Goal: Task Accomplishment & Management: Complete application form

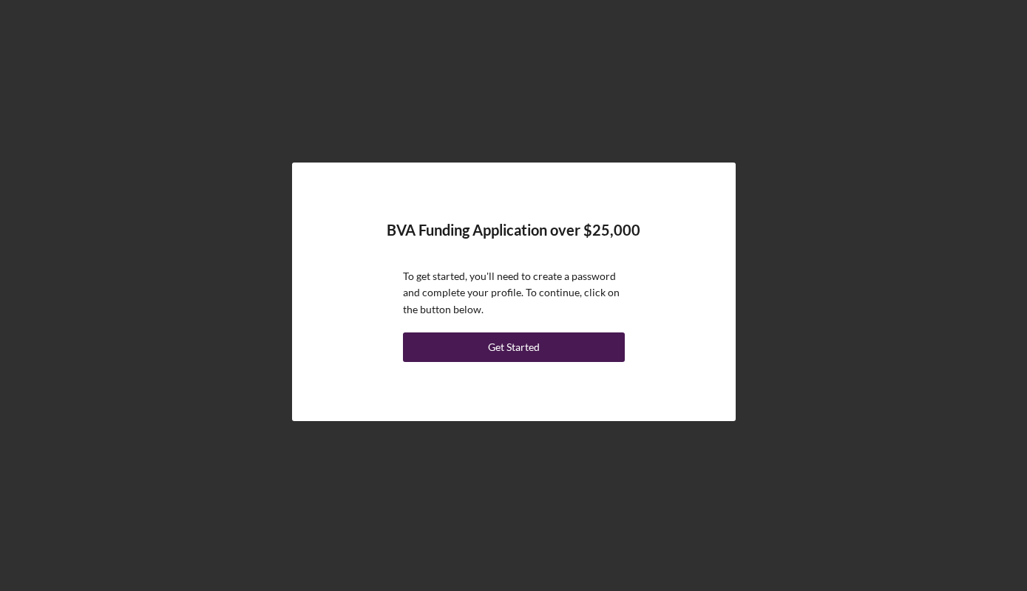
click at [593, 343] on button "Get Started" at bounding box center [514, 348] width 222 height 30
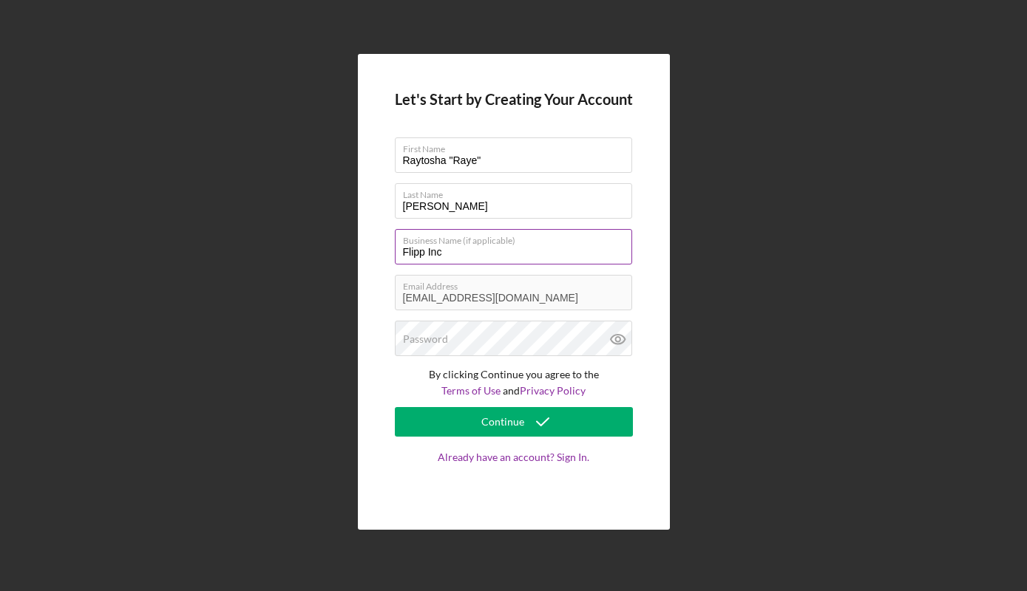
click at [413, 249] on input "Flipp Inc" at bounding box center [513, 246] width 237 height 35
type input "FLIPP Inc"
click at [660, 282] on div "Let's Start by Creating Your Account First Name Raytosha "[PERSON_NAME]" Last N…" at bounding box center [514, 292] width 312 height 476
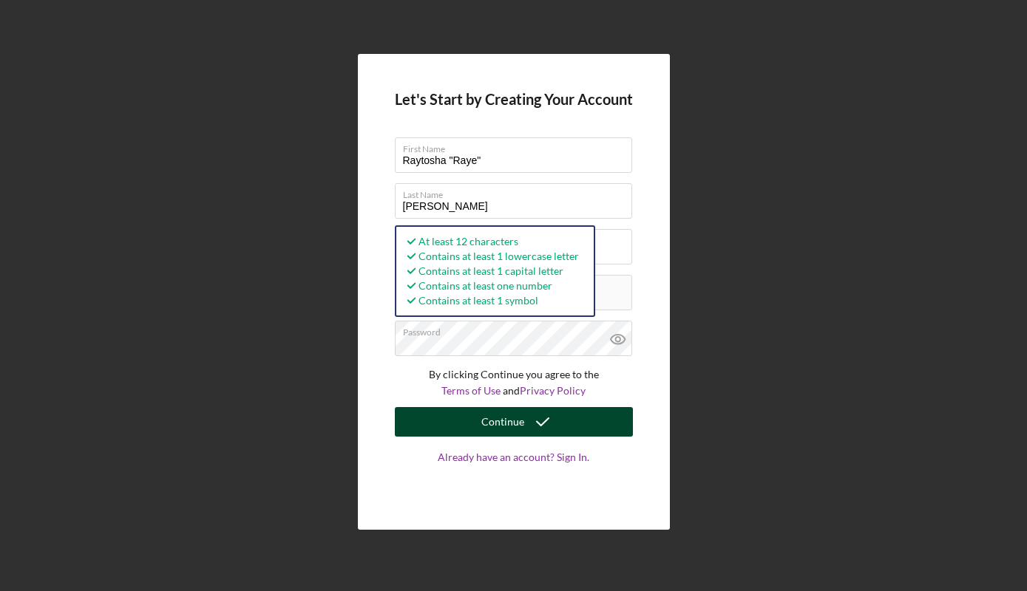
click at [572, 418] on button "Continue" at bounding box center [514, 422] width 238 height 30
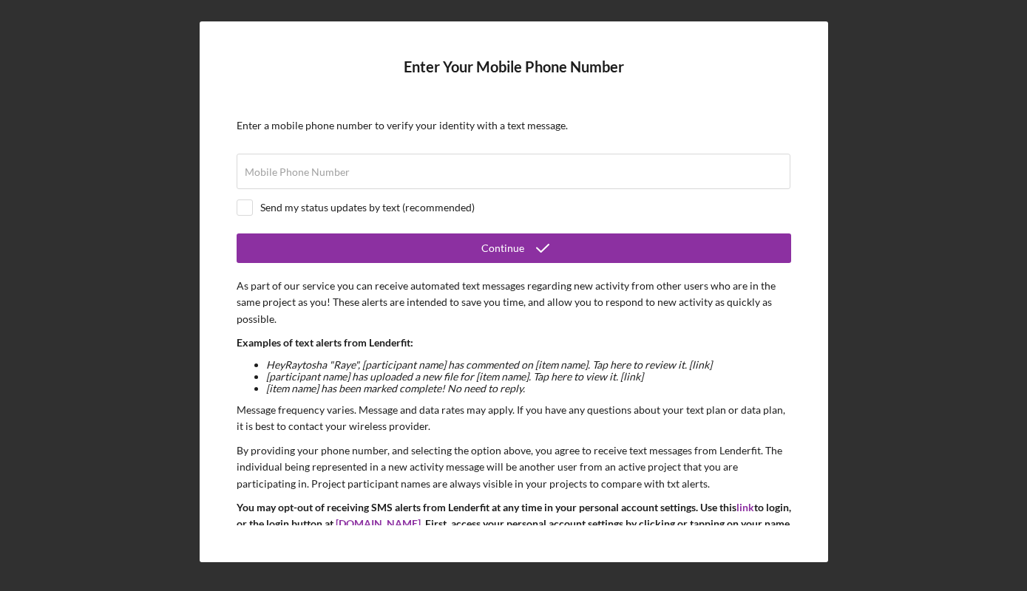
click at [851, 263] on div "Enter Your Mobile Phone Number Enter a mobile phone number to verify your ident…" at bounding box center [513, 292] width 1012 height 584
click at [628, 175] on input "Mobile Phone Number" at bounding box center [514, 171] width 554 height 35
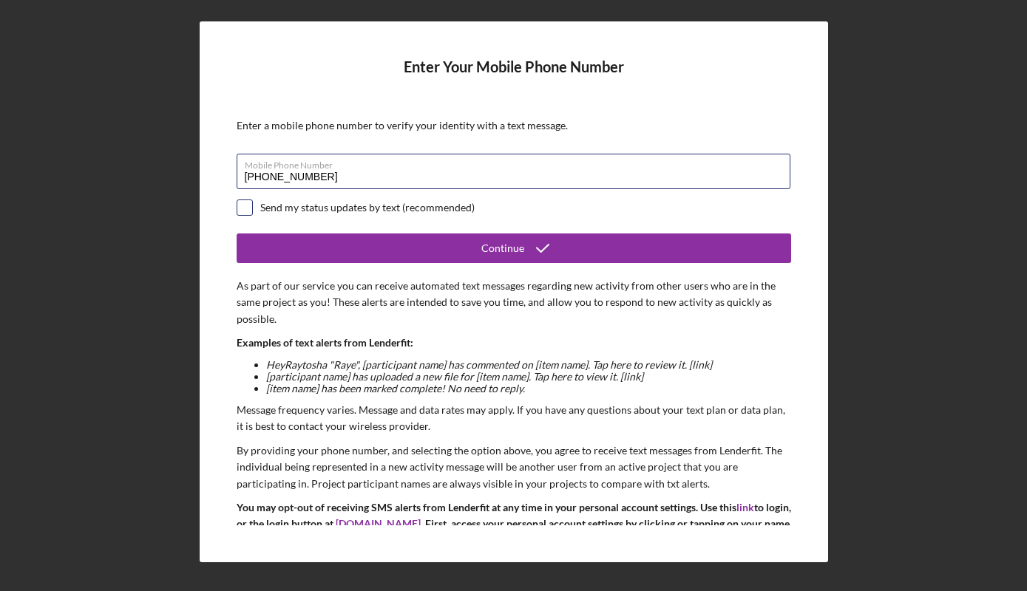
type input "[PHONE_NUMBER]"
click at [244, 209] on input "checkbox" at bounding box center [244, 207] width 15 height 15
checkbox input "true"
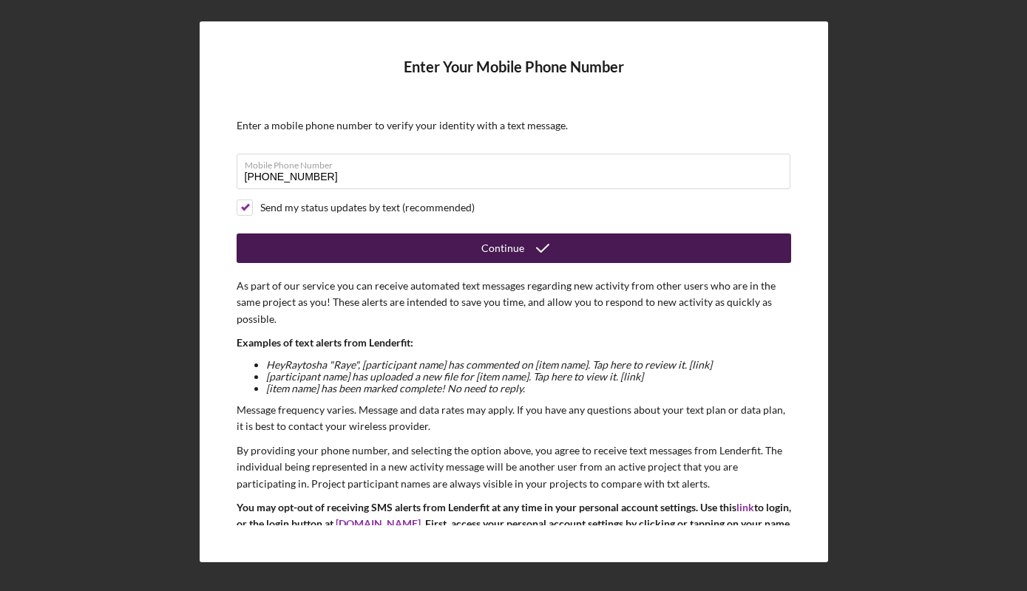
click at [347, 244] on button "Continue" at bounding box center [514, 249] width 554 height 30
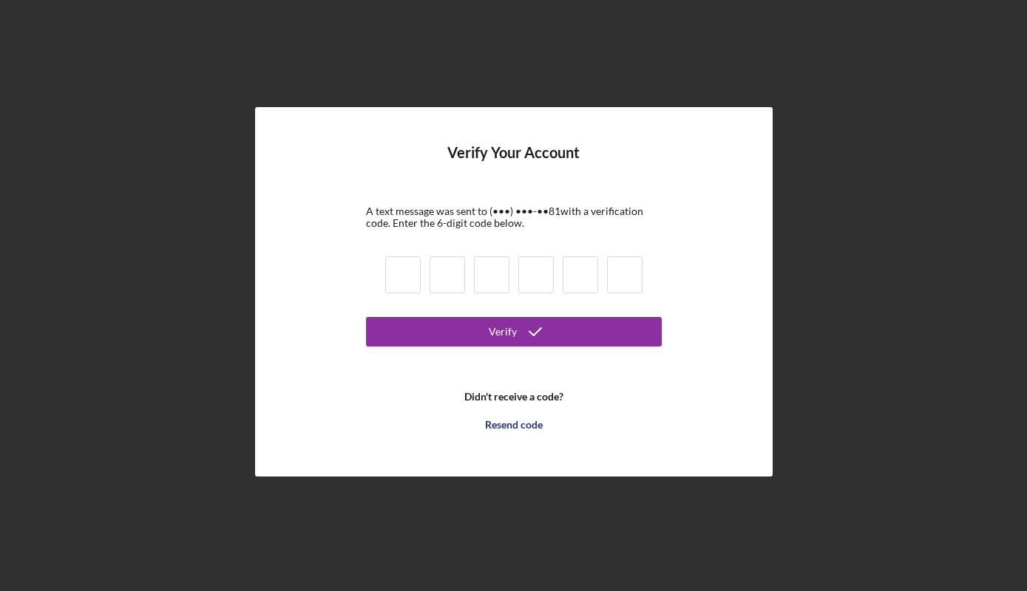
click at [398, 270] on input at bounding box center [402, 274] width 35 height 37
type input "5"
type input "6"
type input "8"
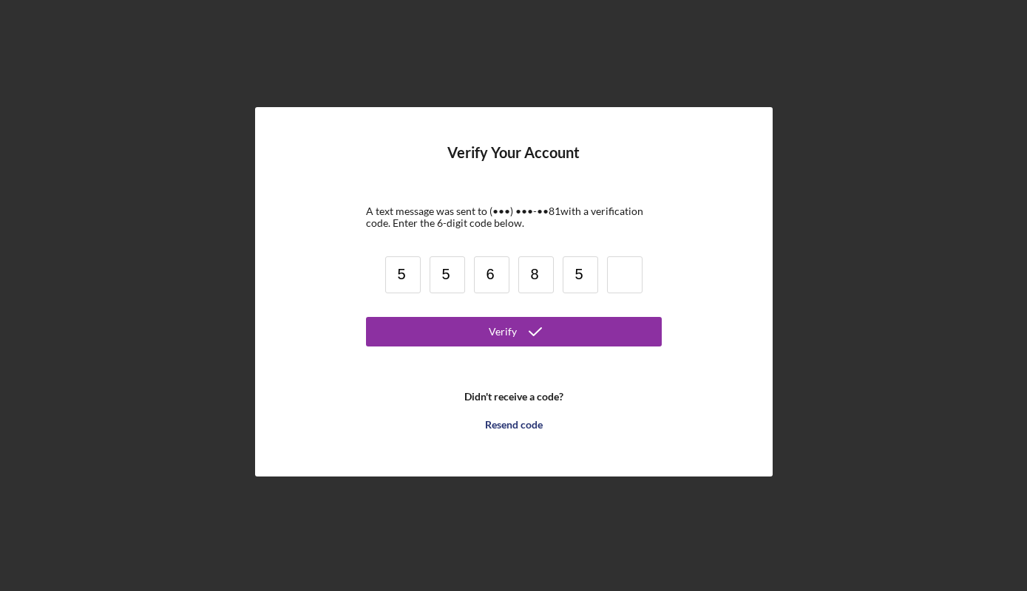
type input "5"
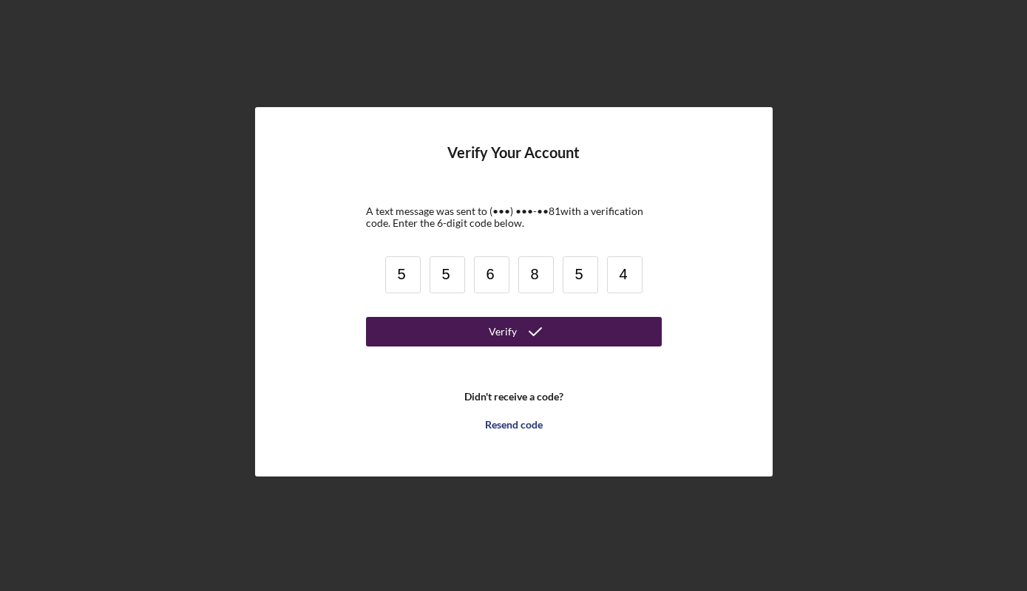
type input "4"
click at [580, 327] on button "Verify" at bounding box center [514, 332] width 296 height 30
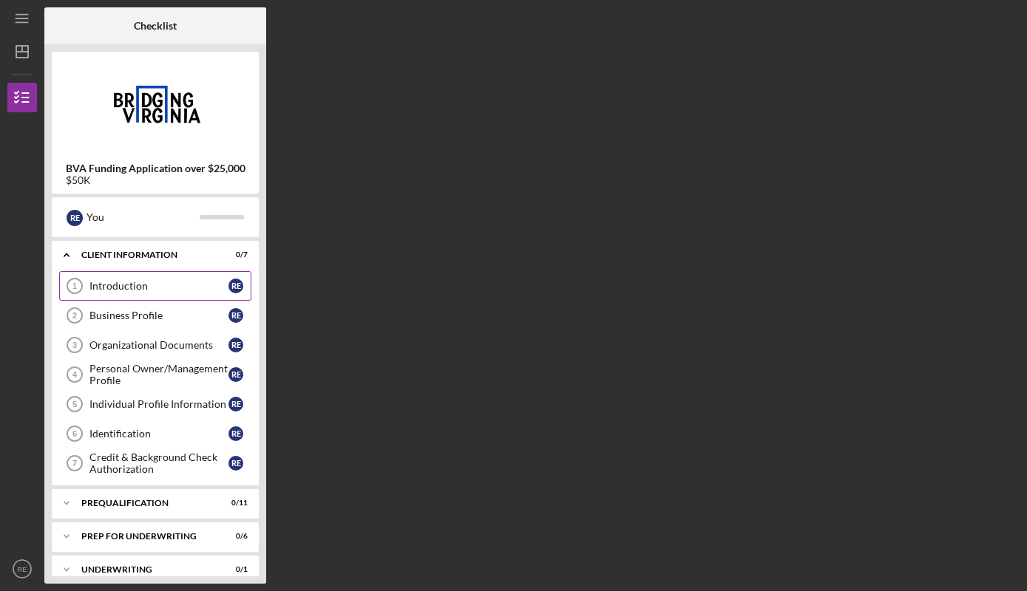
click at [184, 282] on div "Introduction" at bounding box center [158, 286] width 139 height 12
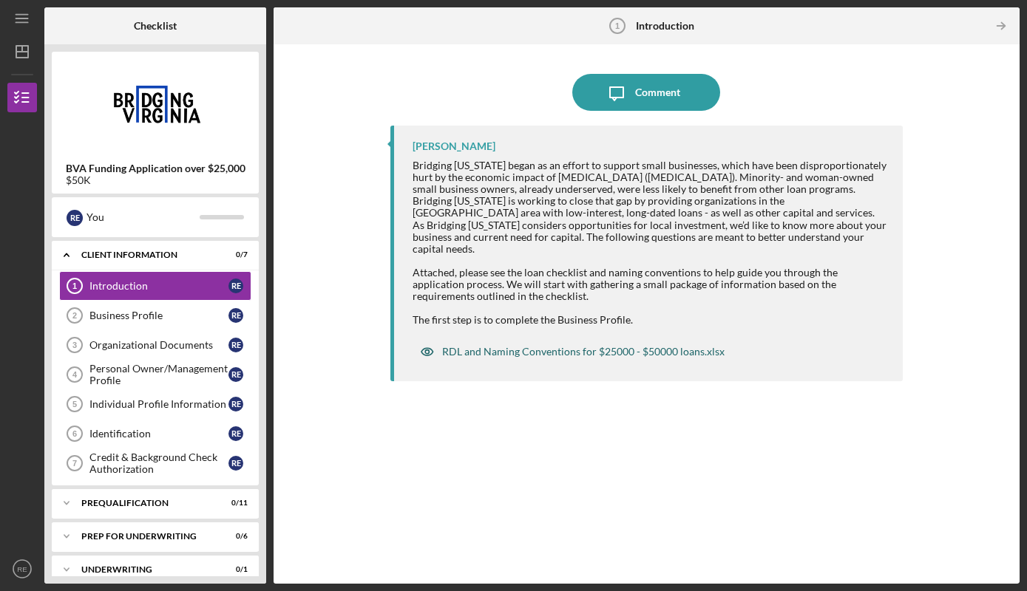
click at [502, 346] on div "RDL and Naming Conventions for $25000 - $50000 loans.xlsx" at bounding box center [583, 352] width 282 height 12
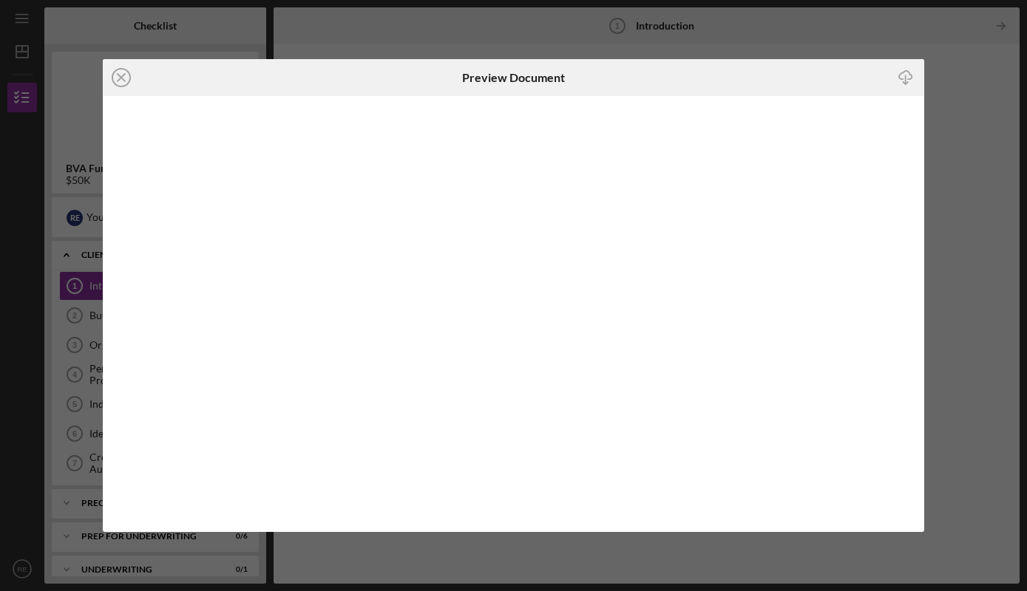
click at [906, 82] on icon "Icon/Download" at bounding box center [905, 77] width 33 height 33
click at [953, 129] on div "Icon/Close Preview Document Icon/Download" at bounding box center [513, 295] width 1027 height 591
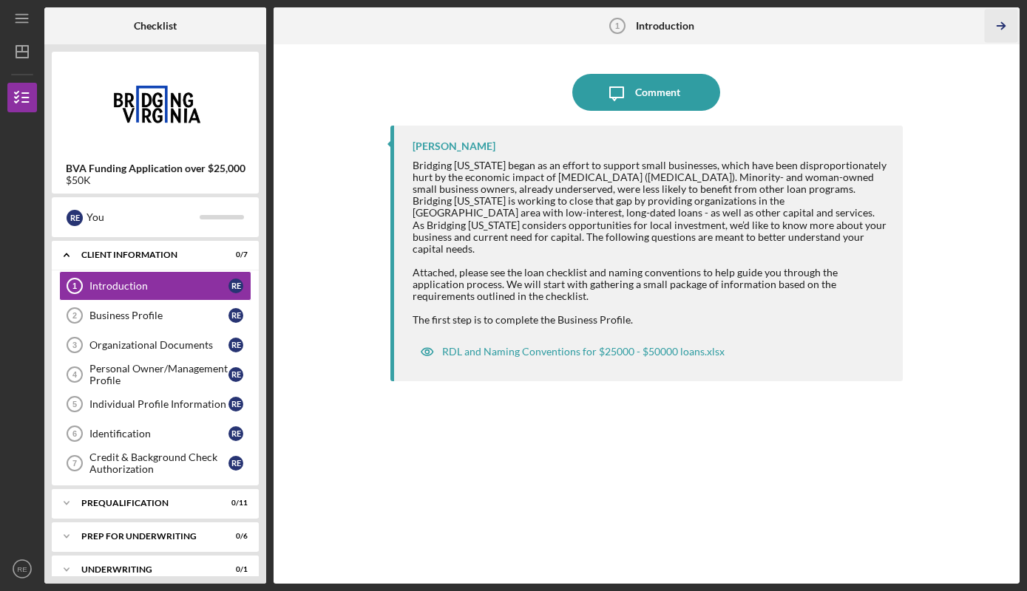
click at [1007, 24] on icon "Icon/Table Pagination Arrow" at bounding box center [1000, 26] width 33 height 33
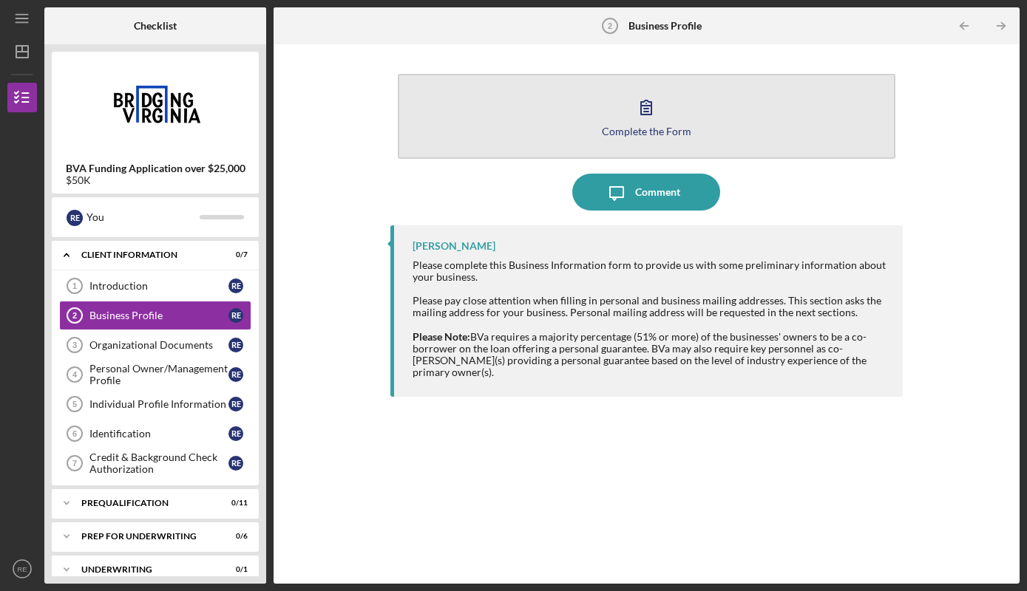
click at [650, 129] on div "Complete the Form" at bounding box center [646, 131] width 89 height 11
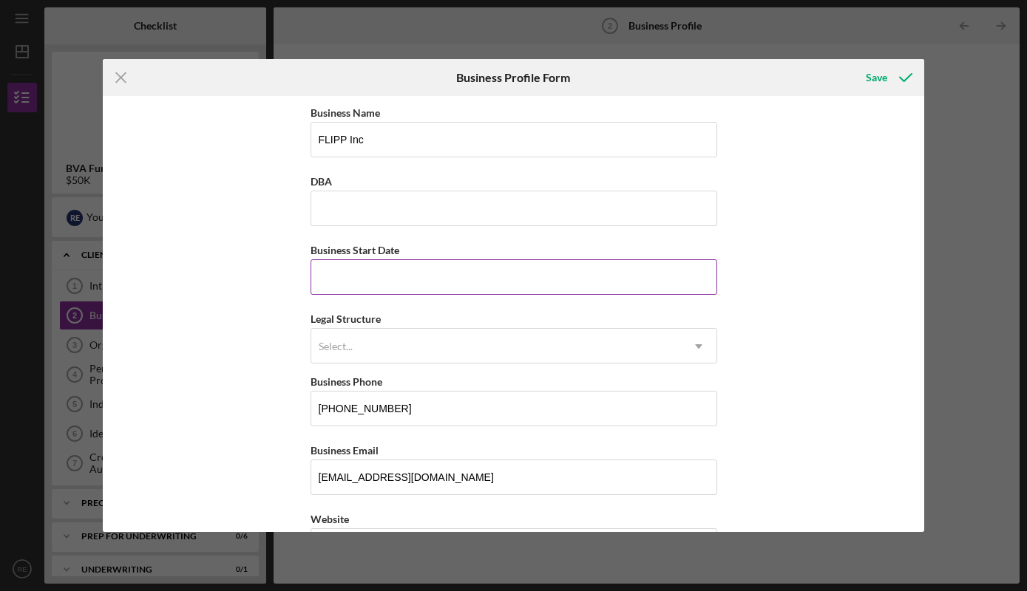
click at [492, 279] on input "Business Start Date" at bounding box center [513, 276] width 406 height 35
type input "09/21/2020"
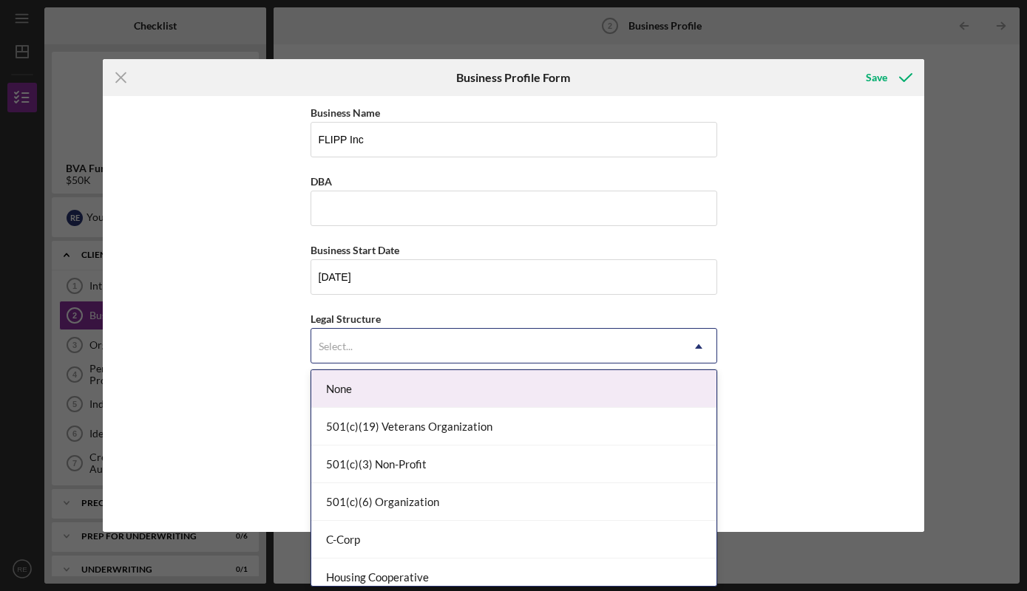
click at [616, 350] on div "Select..." at bounding box center [496, 347] width 370 height 34
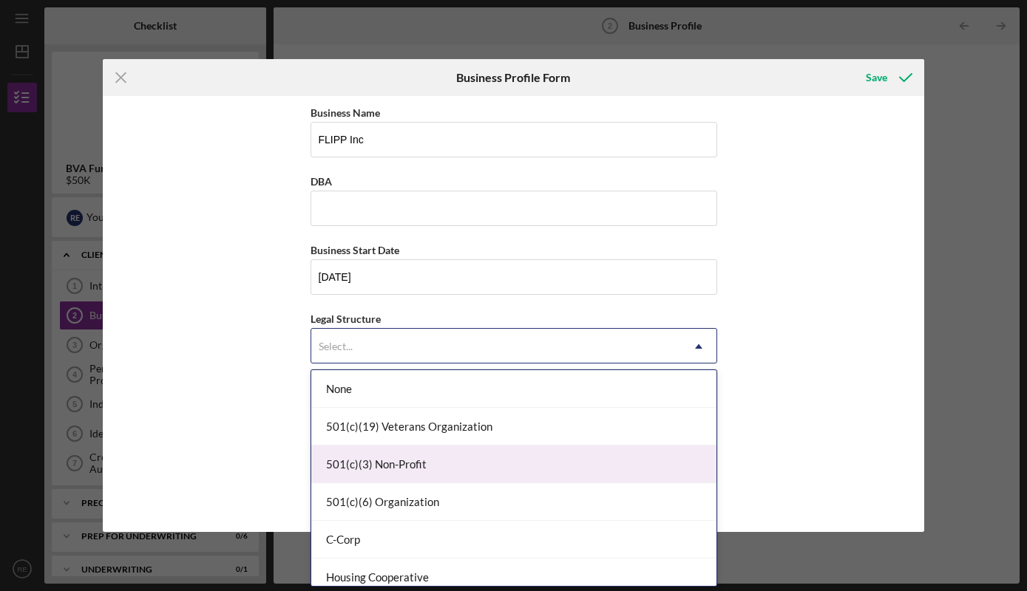
click at [591, 454] on div "501(c)(3) Non-Profit" at bounding box center [513, 465] width 405 height 38
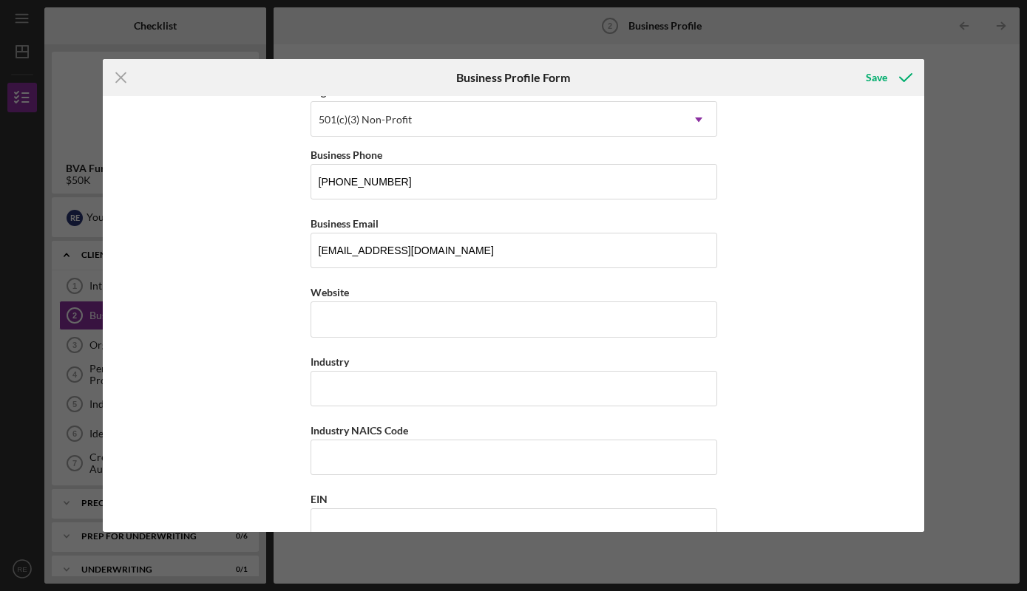
scroll to position [228, 0]
click at [558, 321] on input "Website" at bounding box center [513, 318] width 406 height 35
type input "www.flippinc.org"
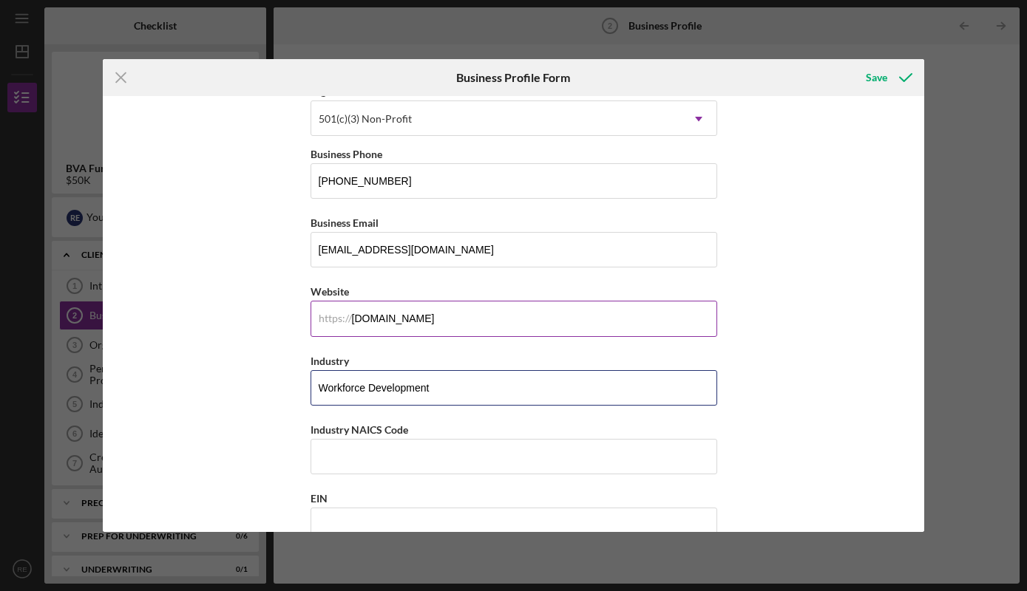
type input "Workforce Development"
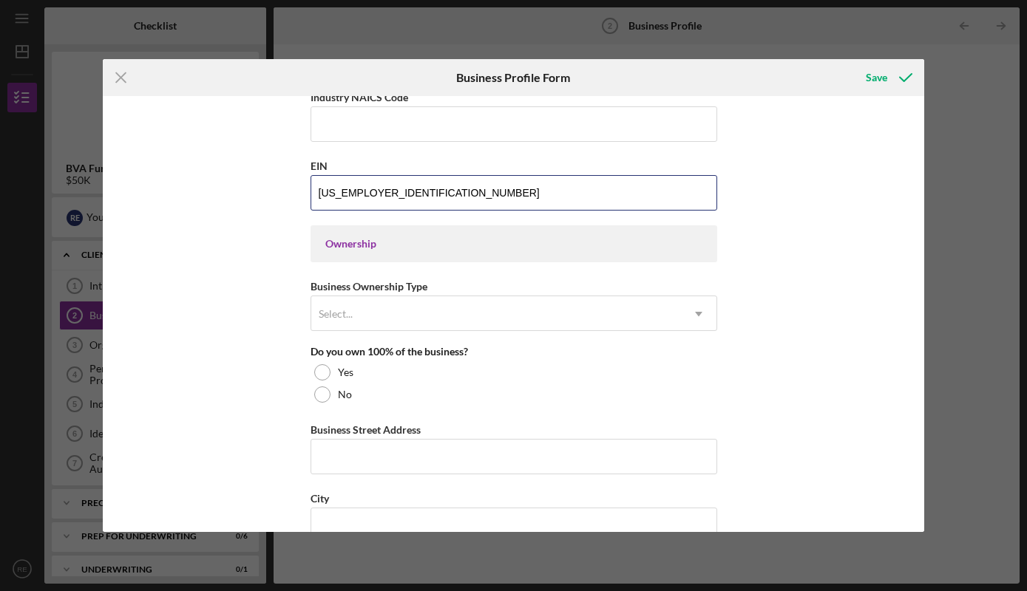
type input "85-3255197"
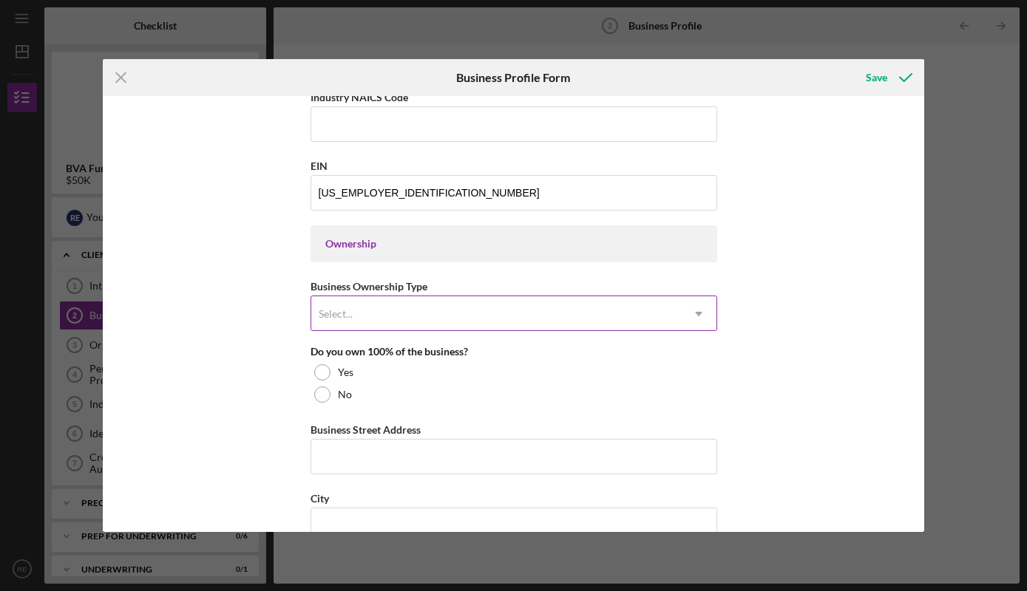
click at [681, 309] on icon "Icon/Dropdown Arrow" at bounding box center [698, 313] width 35 height 35
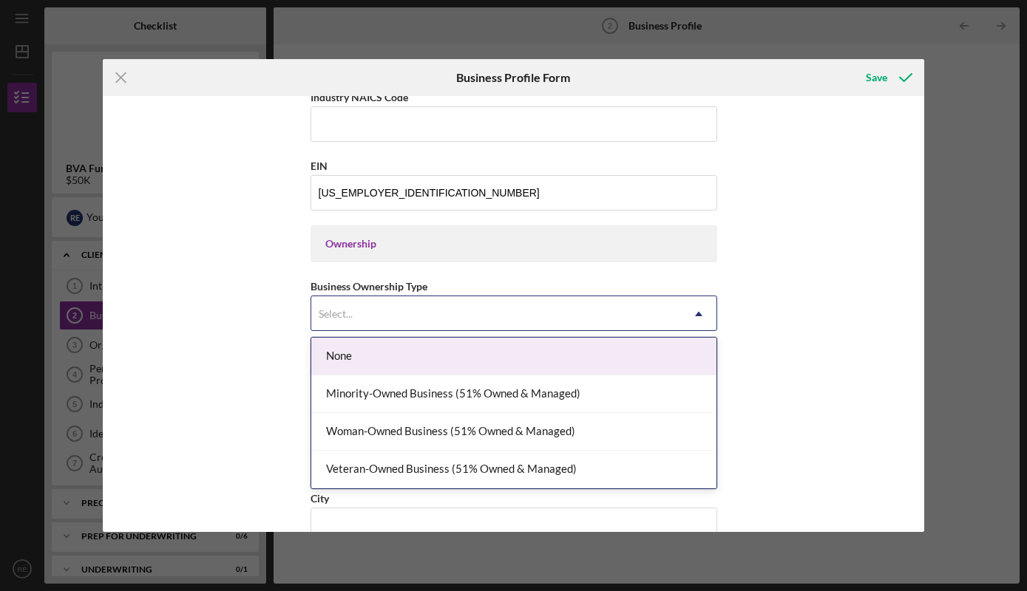
click at [668, 358] on div "None" at bounding box center [513, 357] width 405 height 38
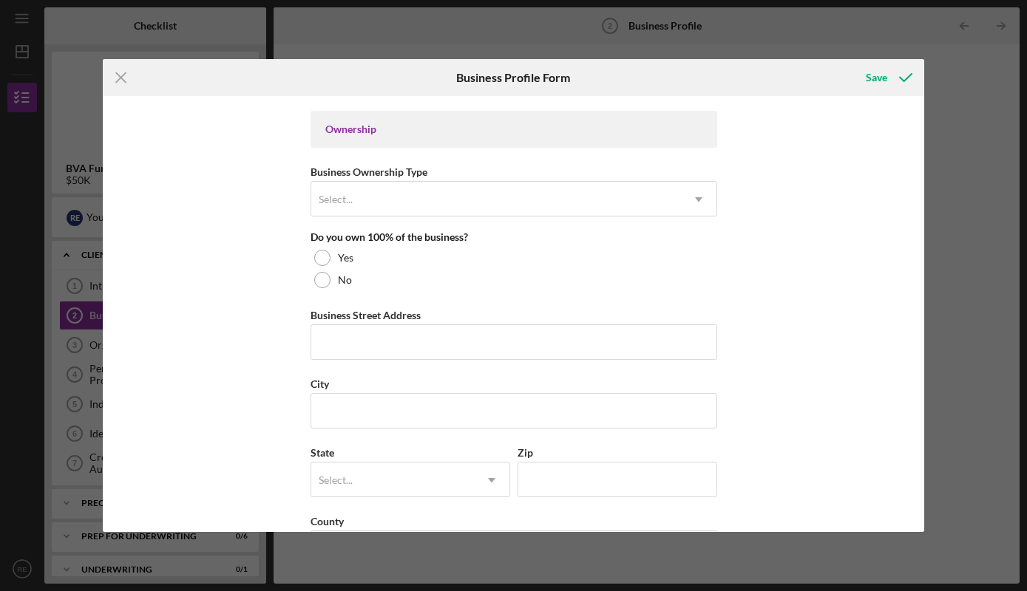
scroll to position [710, 0]
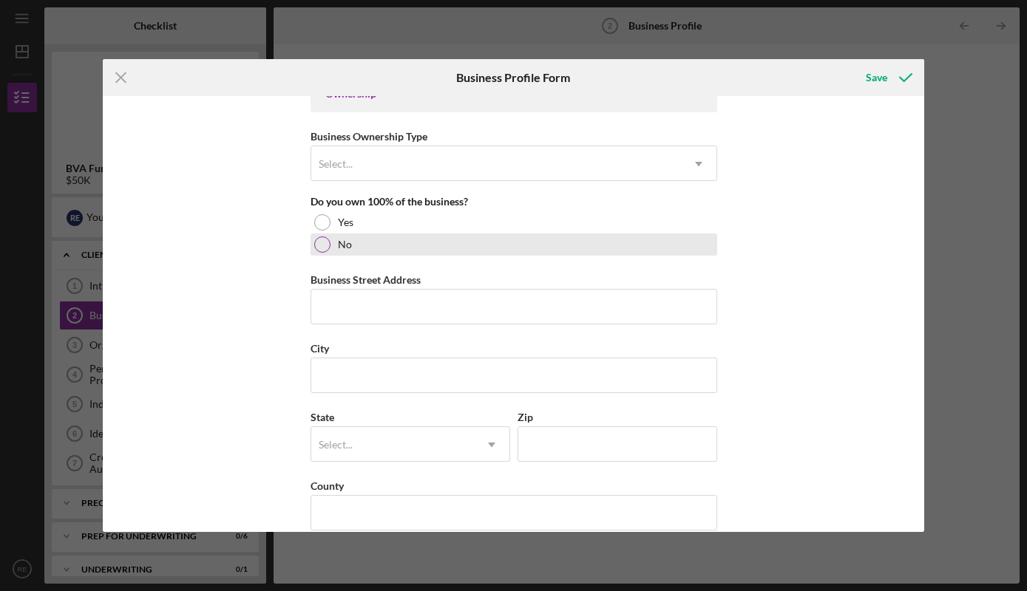
click at [326, 243] on div at bounding box center [322, 245] width 16 height 16
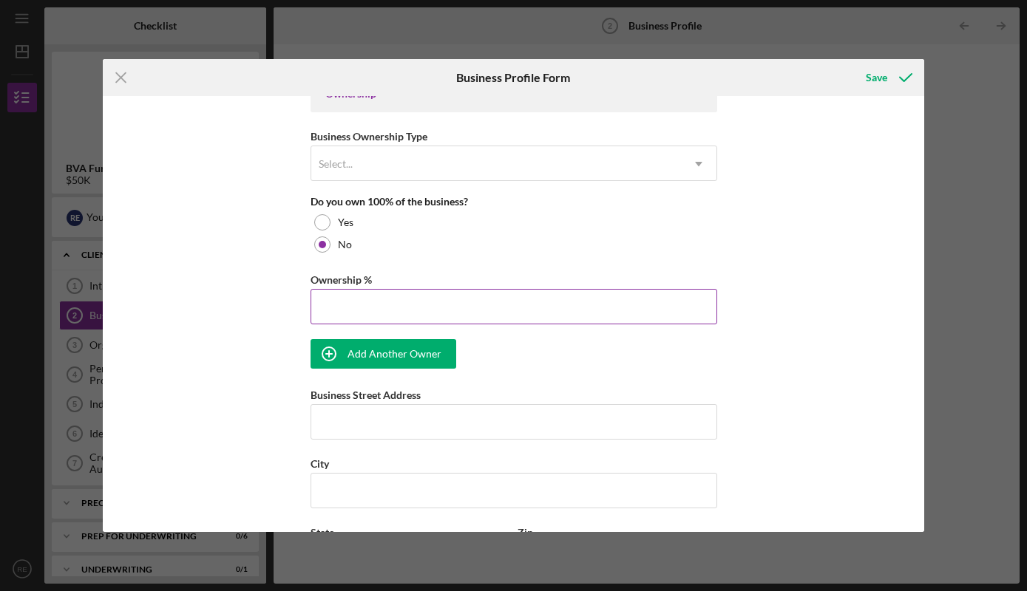
click at [475, 293] on input "Ownership %" at bounding box center [513, 306] width 406 height 35
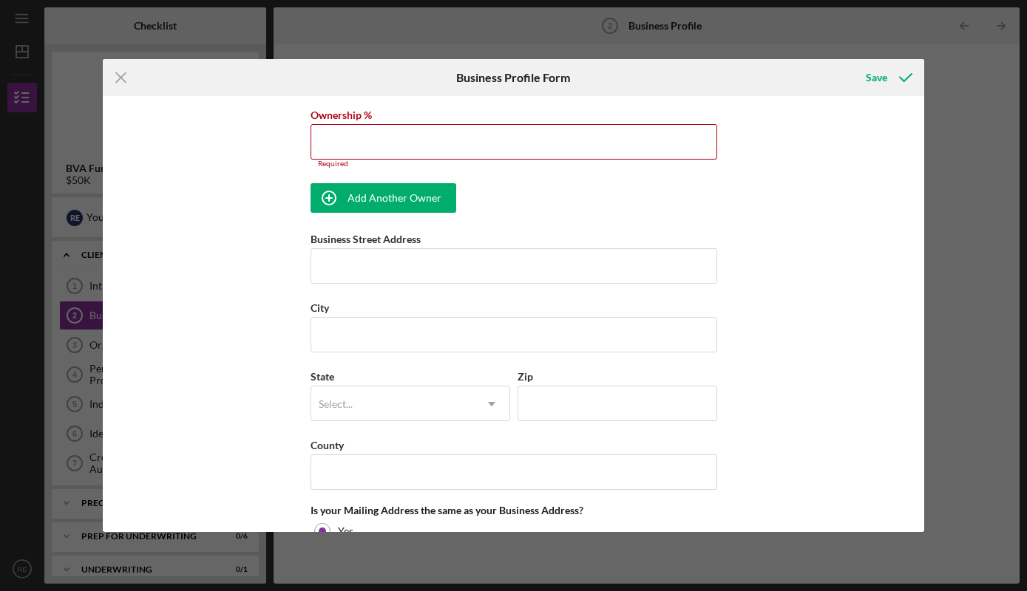
scroll to position [897, 0]
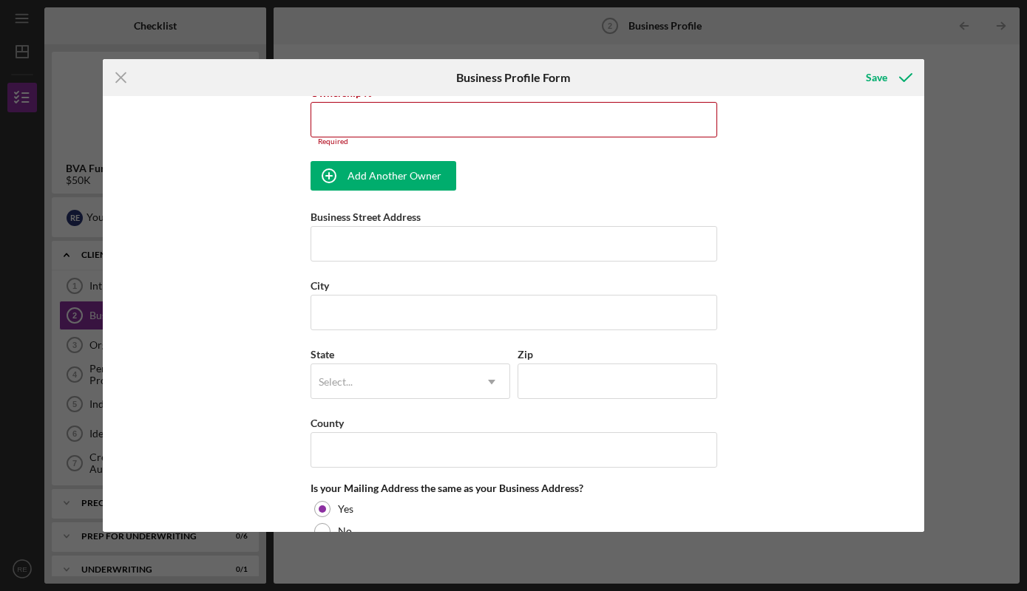
drag, startPoint x: 919, startPoint y: 363, endPoint x: 928, endPoint y: 370, distance: 11.7
click at [928, 370] on div "Icon/Menu Close Business Profile Form Save Business Name FLIPP Inc DBA Business…" at bounding box center [513, 295] width 1027 height 591
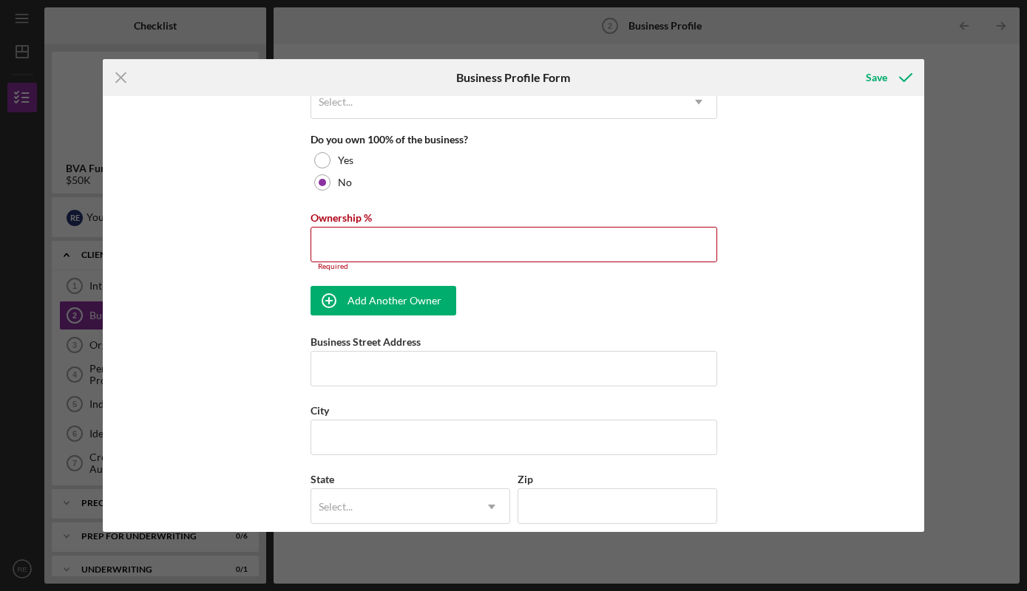
scroll to position [757, 0]
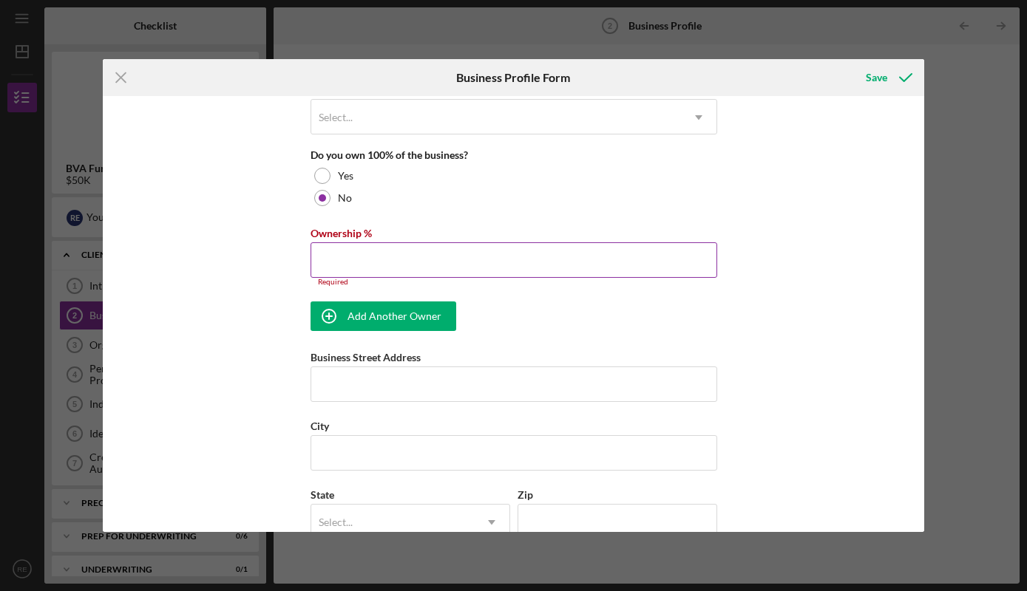
click at [388, 263] on input "Ownership %" at bounding box center [513, 259] width 406 height 35
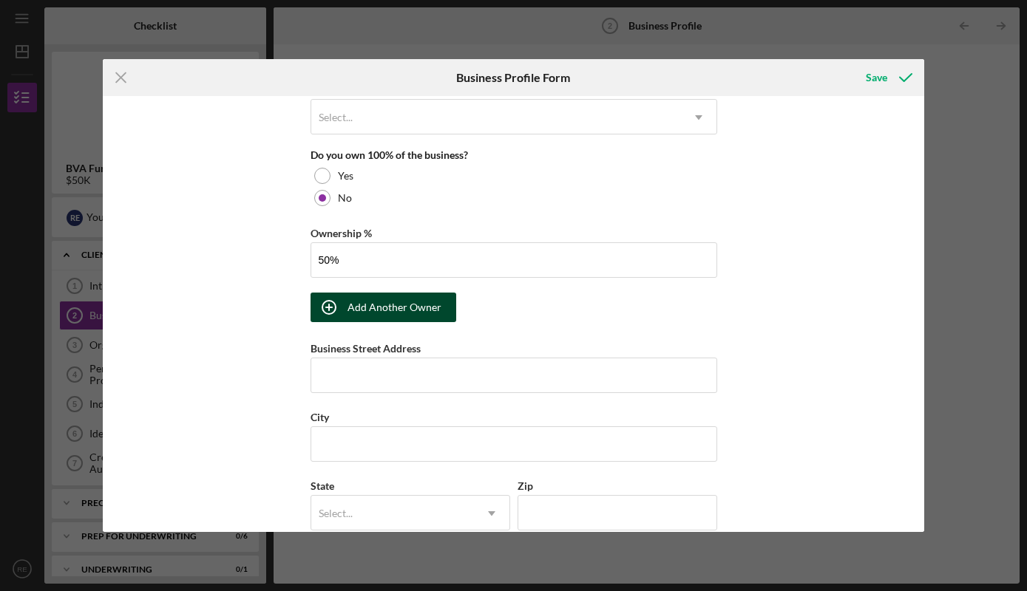
type input "50.00%"
click at [356, 317] on div "Add Another Owner" at bounding box center [394, 308] width 94 height 30
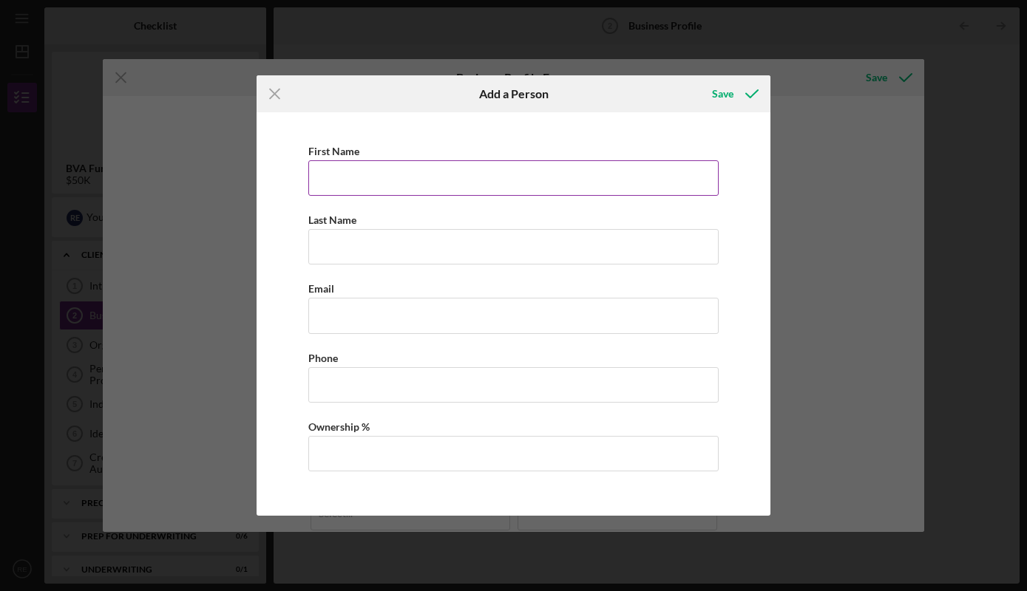
click at [377, 169] on input "First Name" at bounding box center [513, 177] width 410 height 35
type input "Arthur"
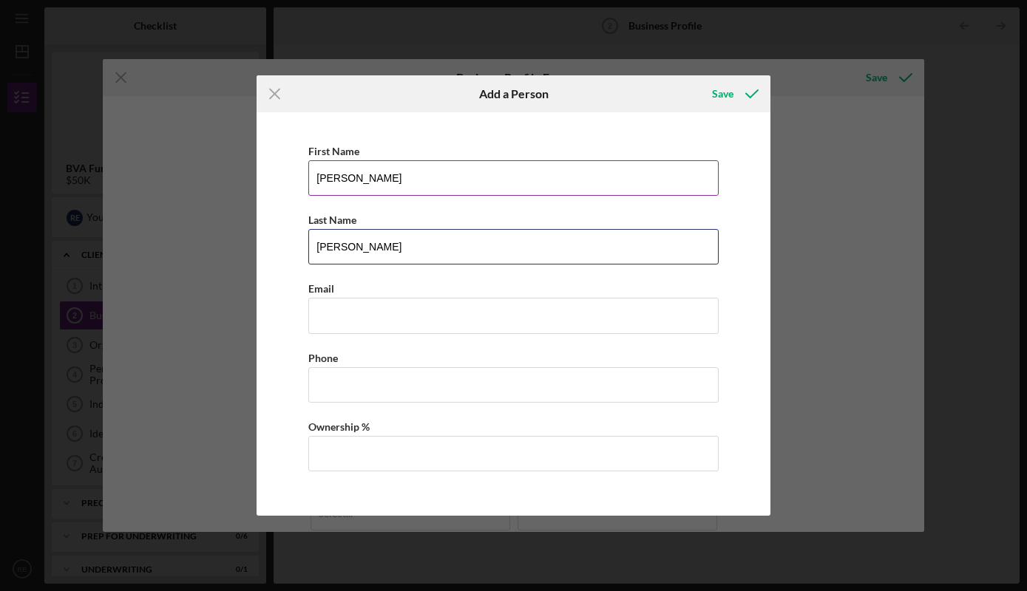
type input "McDonald"
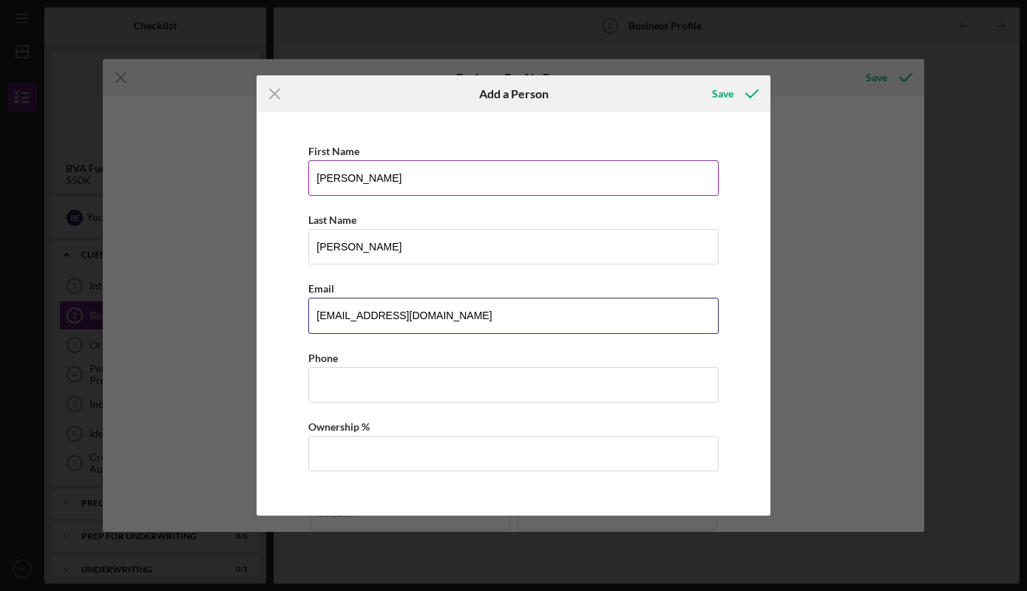
type input "aj2@flippinc.org"
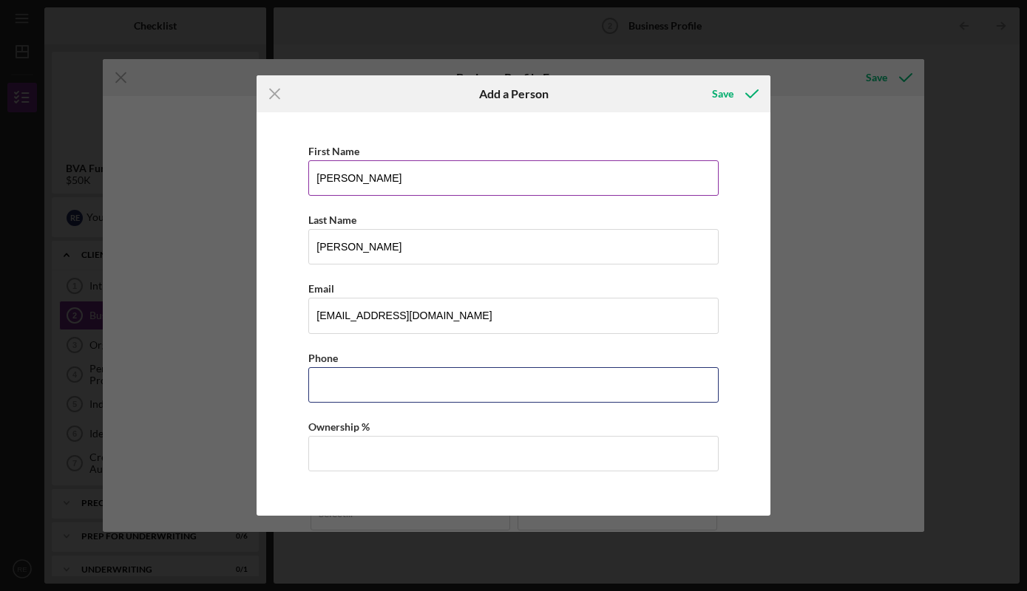
type input "(4##) ###-####"
type input "(8##) ###-####"
type input "(434) 217-0034"
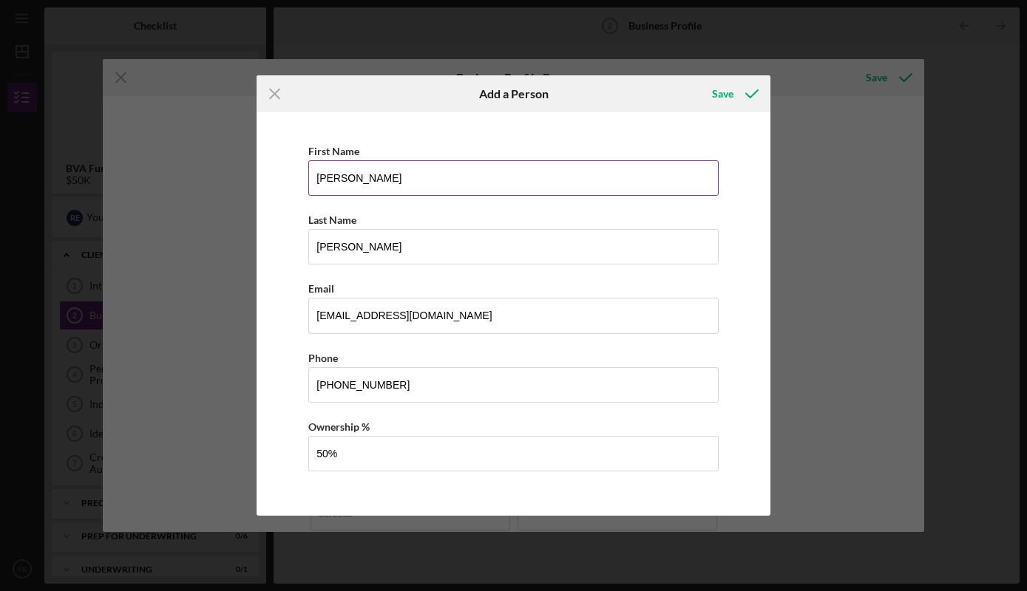
type input "50.00%"
click at [718, 95] on div "Save" at bounding box center [722, 94] width 21 height 30
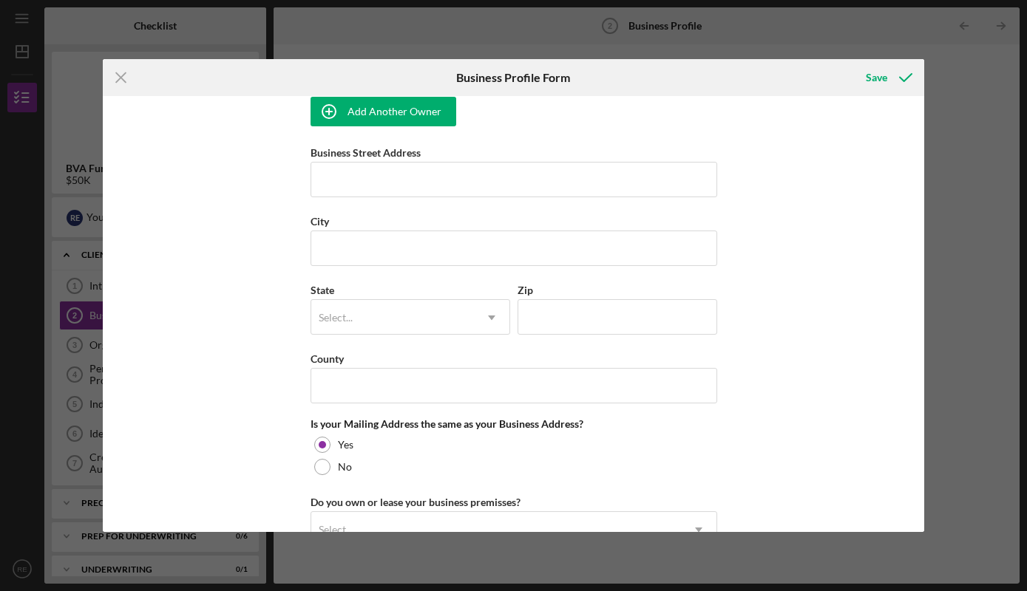
scroll to position [1068, 0]
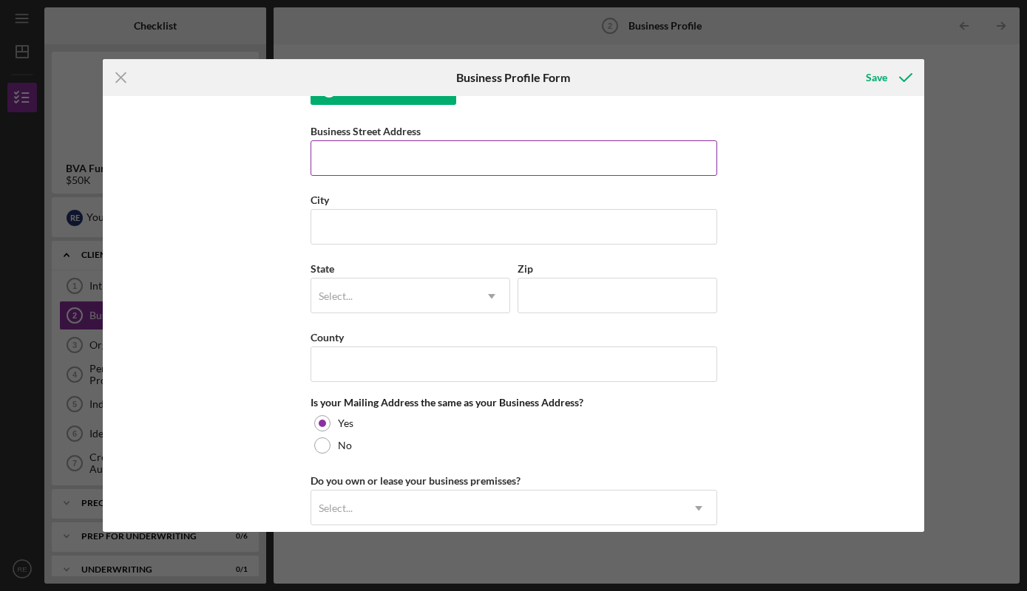
click at [611, 157] on input "Business Street Address" at bounding box center [513, 157] width 406 height 35
type input "16890 Oak St"
type input "Dillwyn"
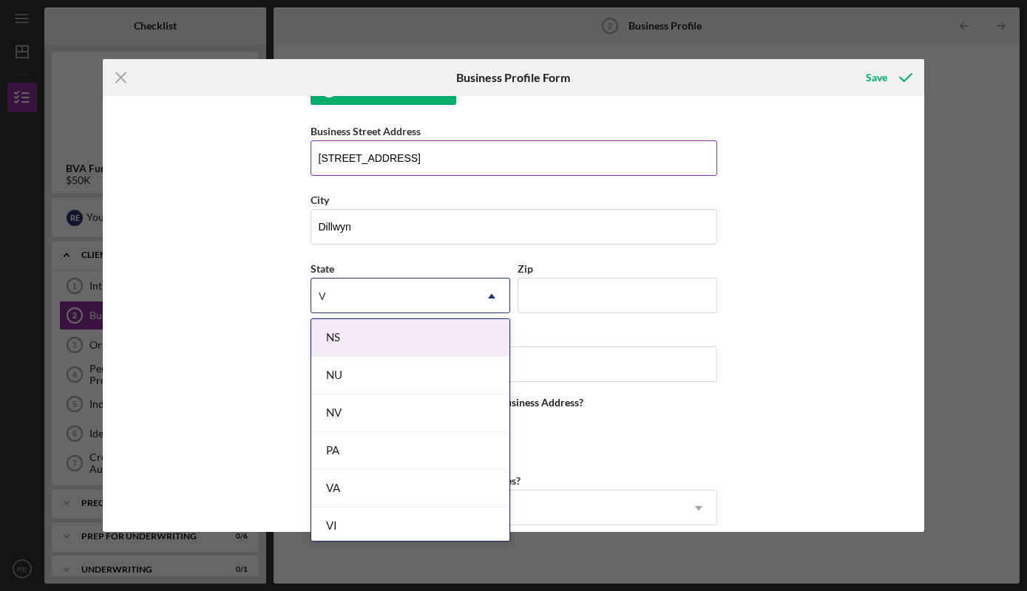
type input "VA"
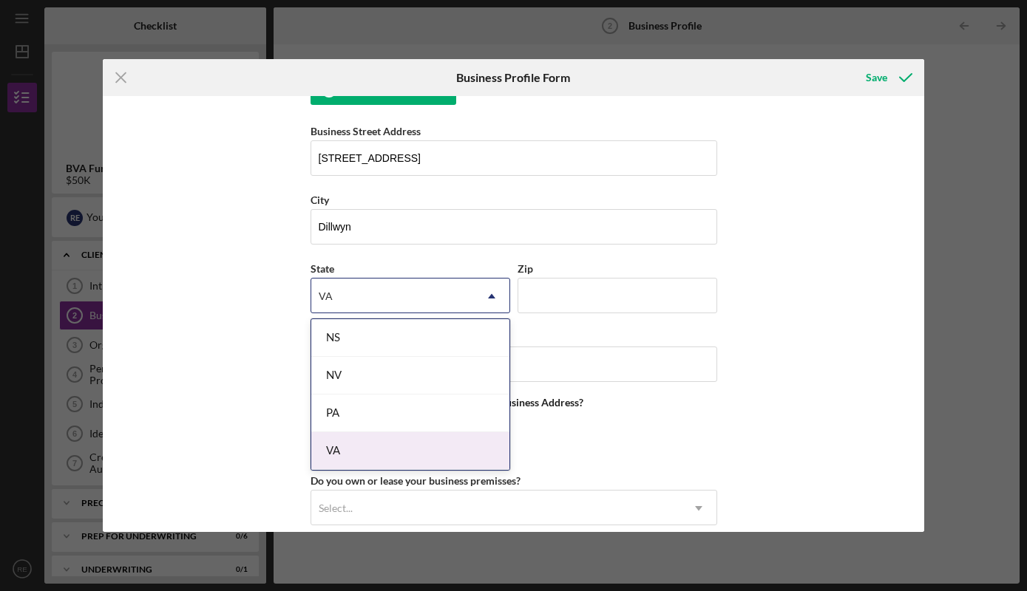
click at [463, 455] on div "VA" at bounding box center [410, 451] width 198 height 38
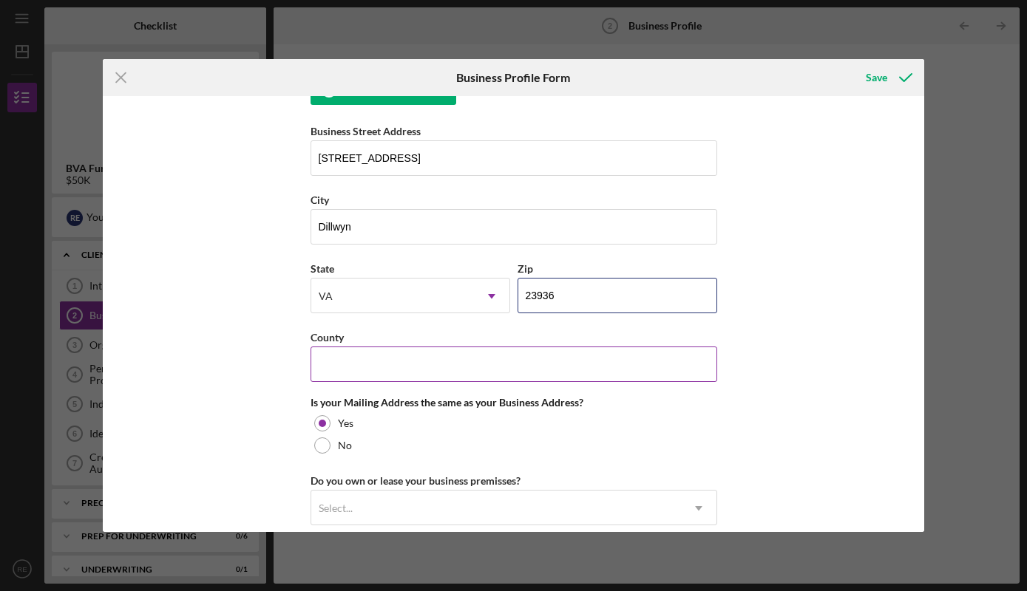
type input "23936"
click at [561, 356] on input "County" at bounding box center [513, 364] width 406 height 35
type input "Buckingham"
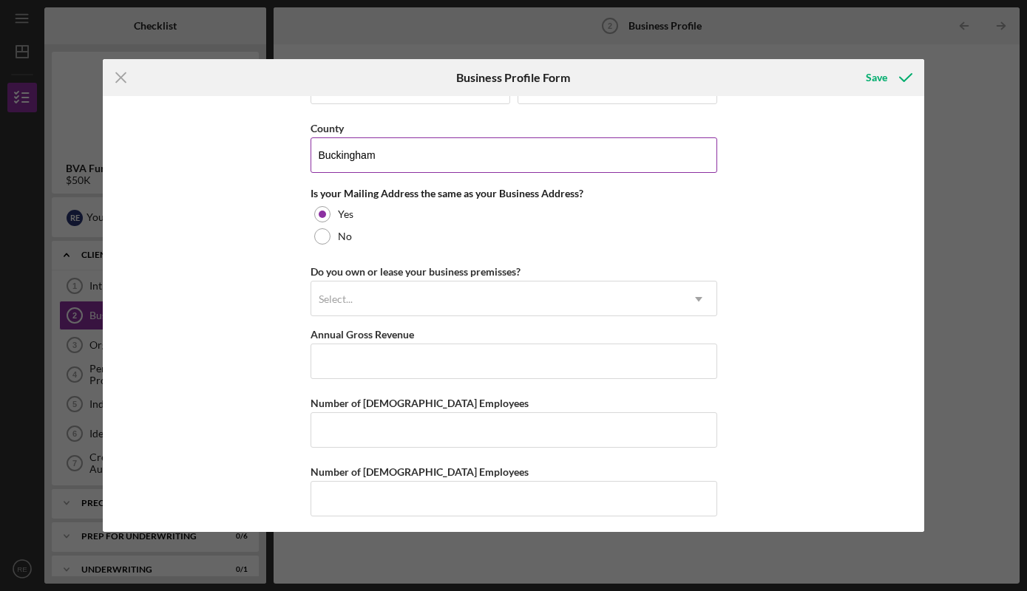
scroll to position [1284, 0]
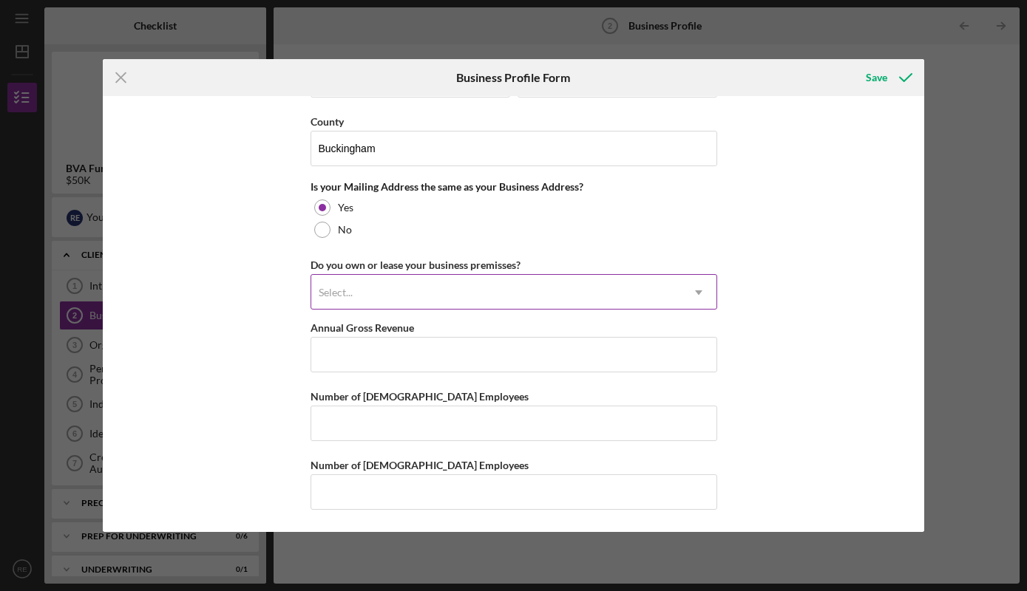
click at [656, 291] on div "Select..." at bounding box center [496, 293] width 370 height 34
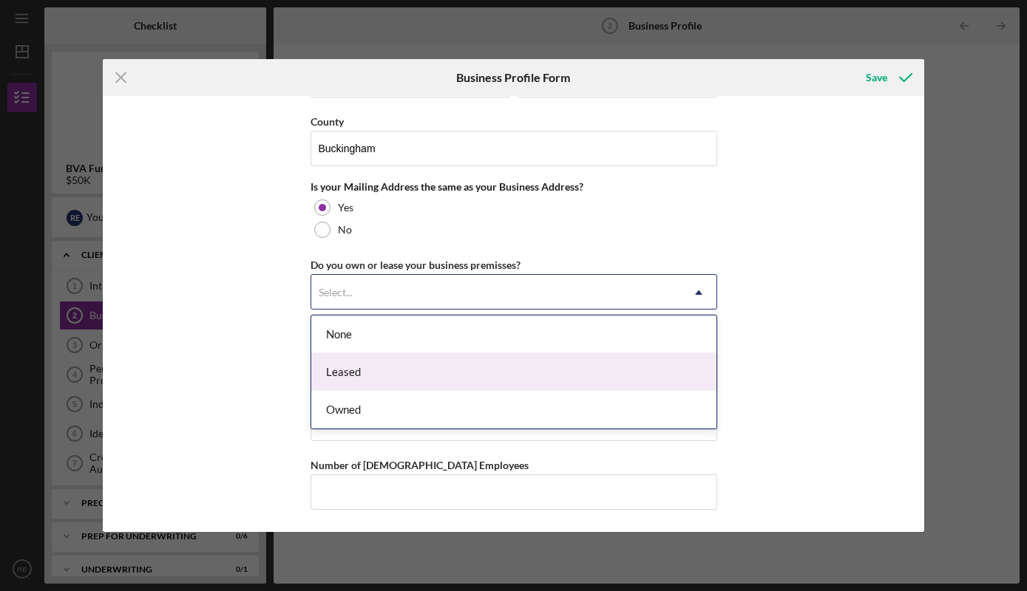
click at [627, 361] on div "Leased" at bounding box center [513, 372] width 405 height 38
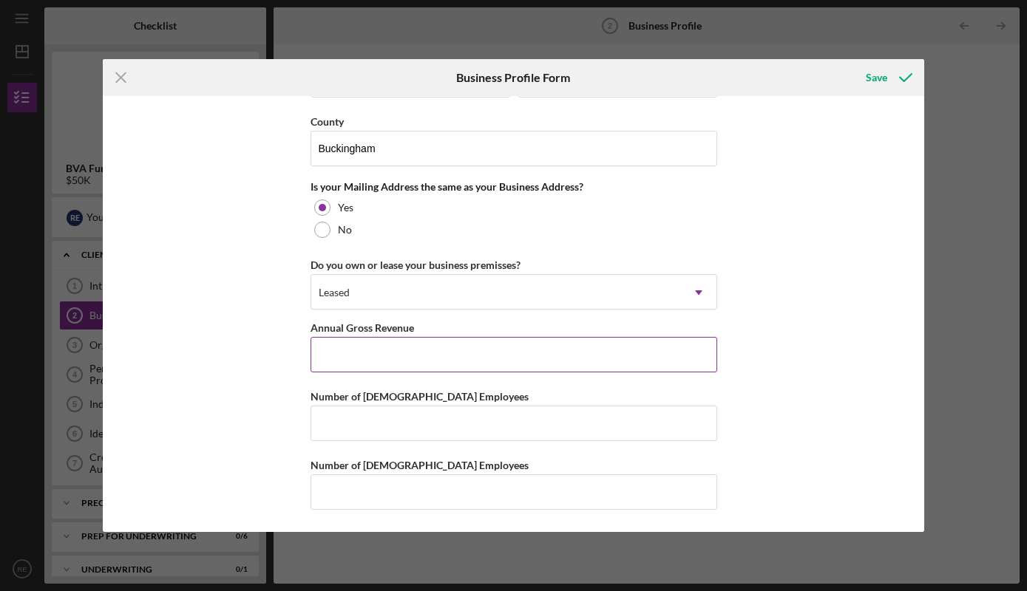
click at [628, 351] on input "Annual Gross Revenue" at bounding box center [513, 354] width 406 height 35
type input "$478,201"
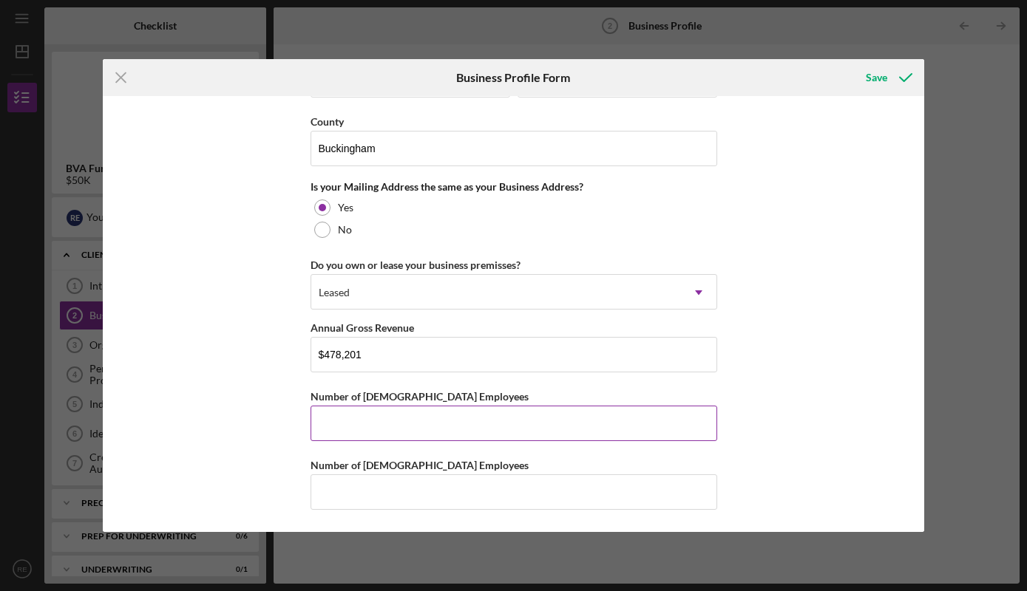
click at [574, 424] on input "Number of Full-Time Employees" at bounding box center [513, 423] width 406 height 35
type input "3"
click at [604, 495] on input "Number of Part-Time Employees" at bounding box center [513, 491] width 406 height 35
click at [885, 78] on div "Save" at bounding box center [875, 78] width 21 height 30
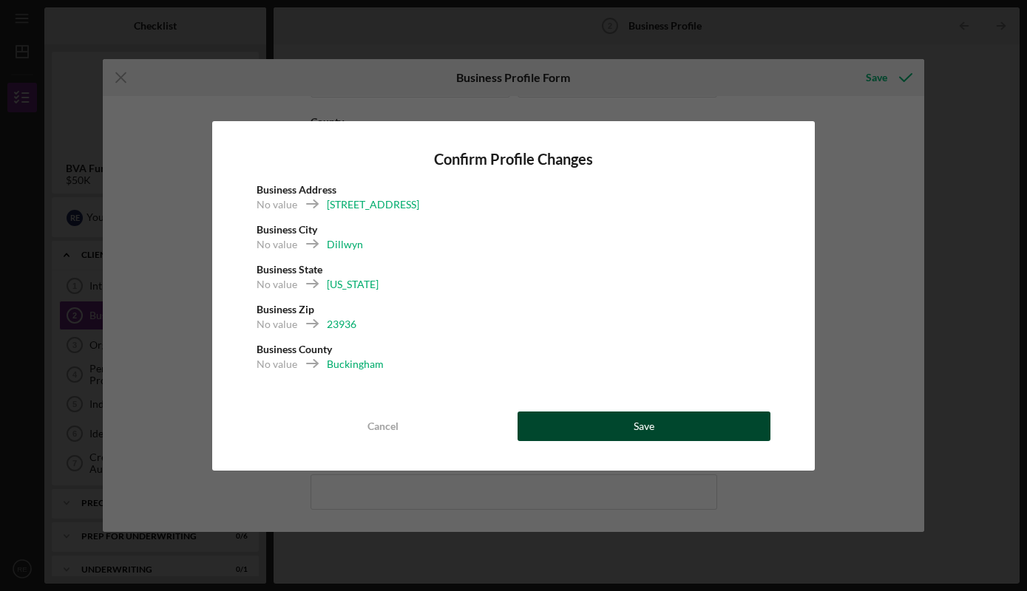
click at [661, 422] on button "Save" at bounding box center [643, 427] width 253 height 30
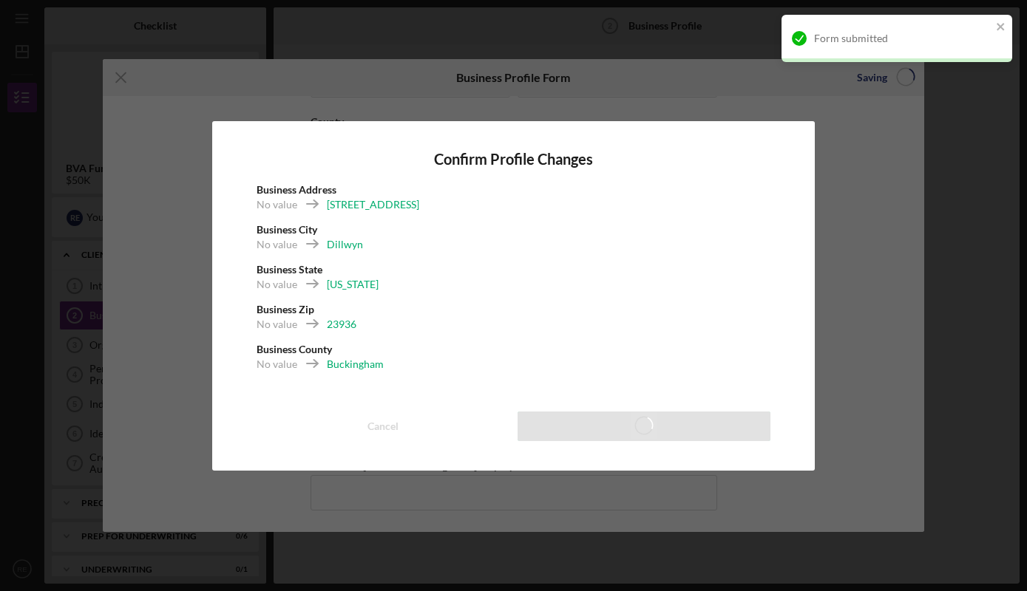
scroll to position [1272, 0]
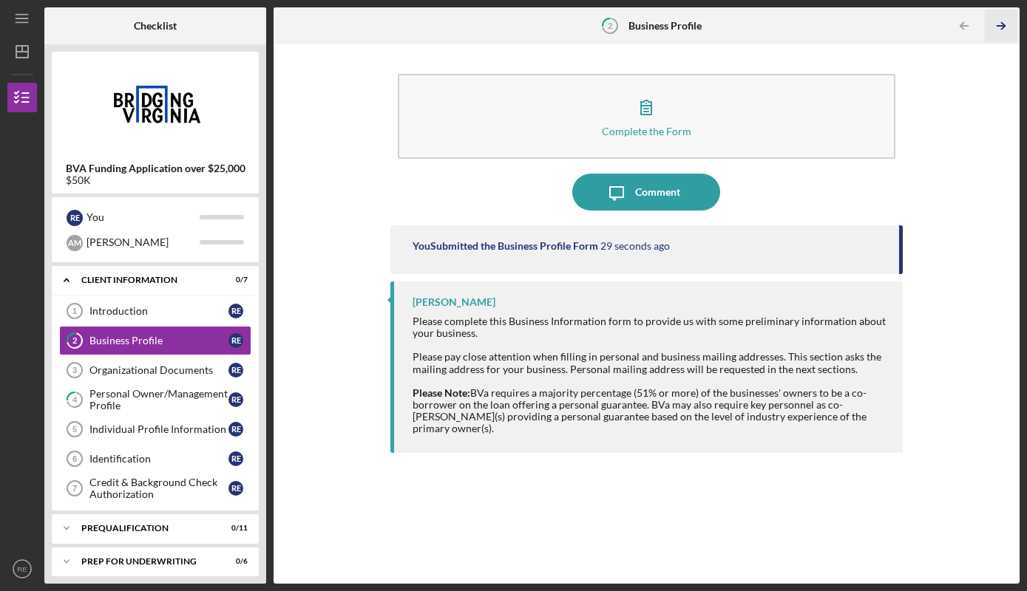
click at [998, 28] on icon "Icon/Table Pagination Arrow" at bounding box center [1000, 26] width 33 height 33
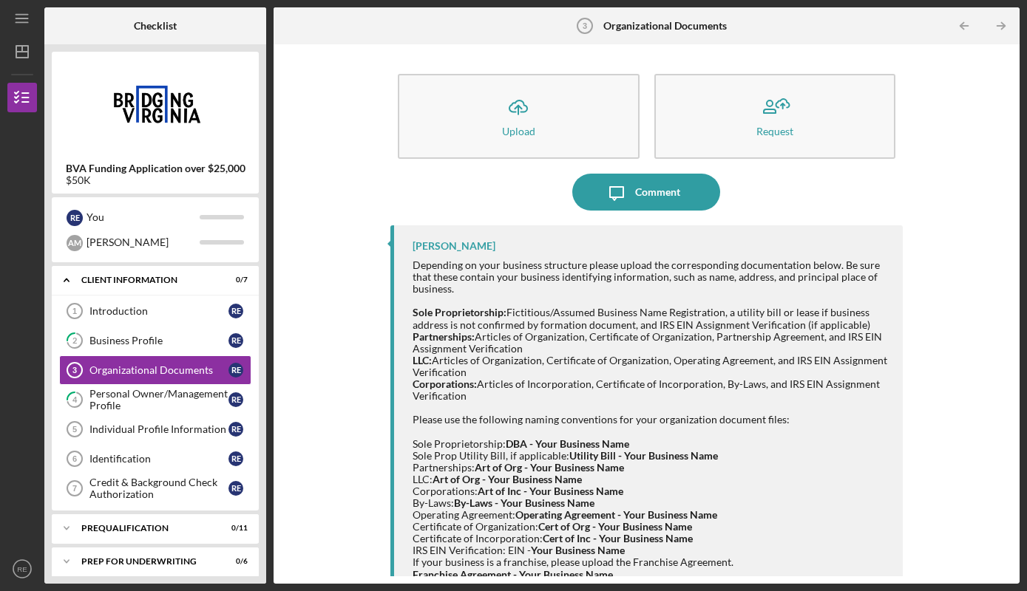
scroll to position [23, 0]
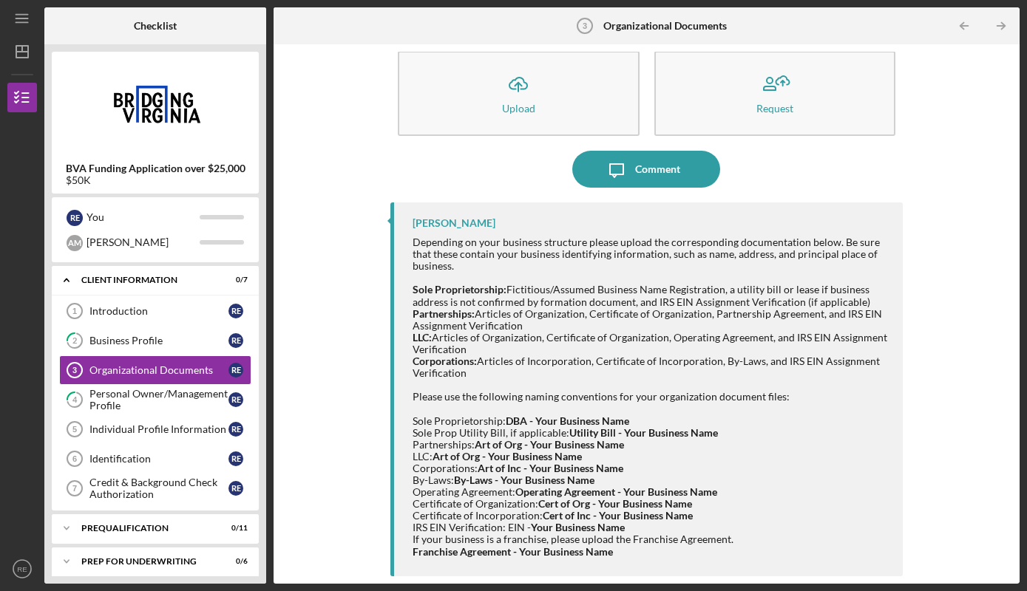
click at [916, 414] on div "Icon/Upload Upload Request Icon/Message Comment Nihal Vasty Depending on your b…" at bounding box center [646, 314] width 731 height 525
click at [165, 336] on div "Business Profile" at bounding box center [158, 341] width 139 height 12
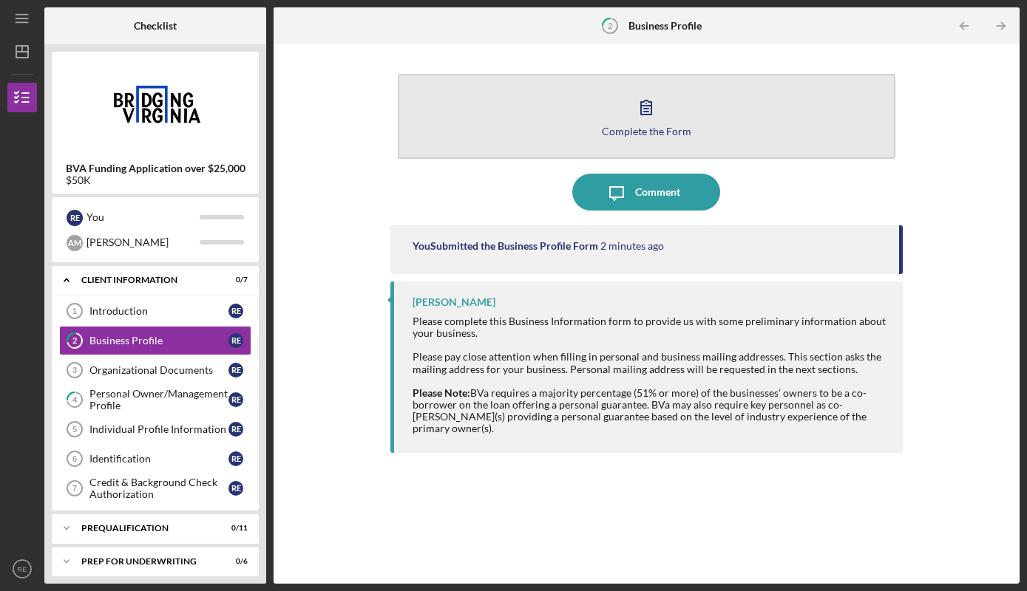
click at [638, 118] on icon "button" at bounding box center [645, 107] width 37 height 37
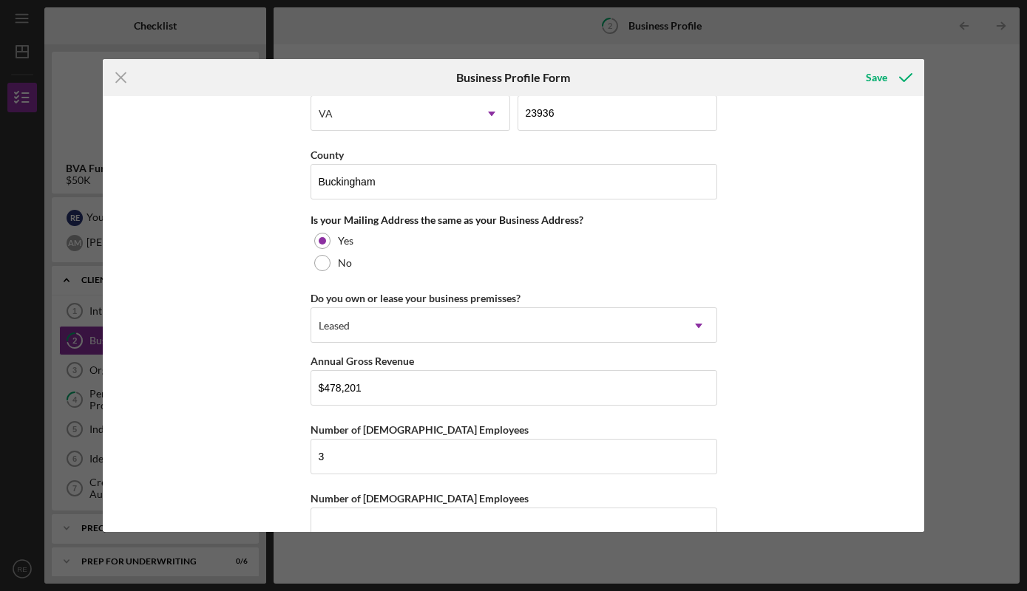
scroll to position [1284, 0]
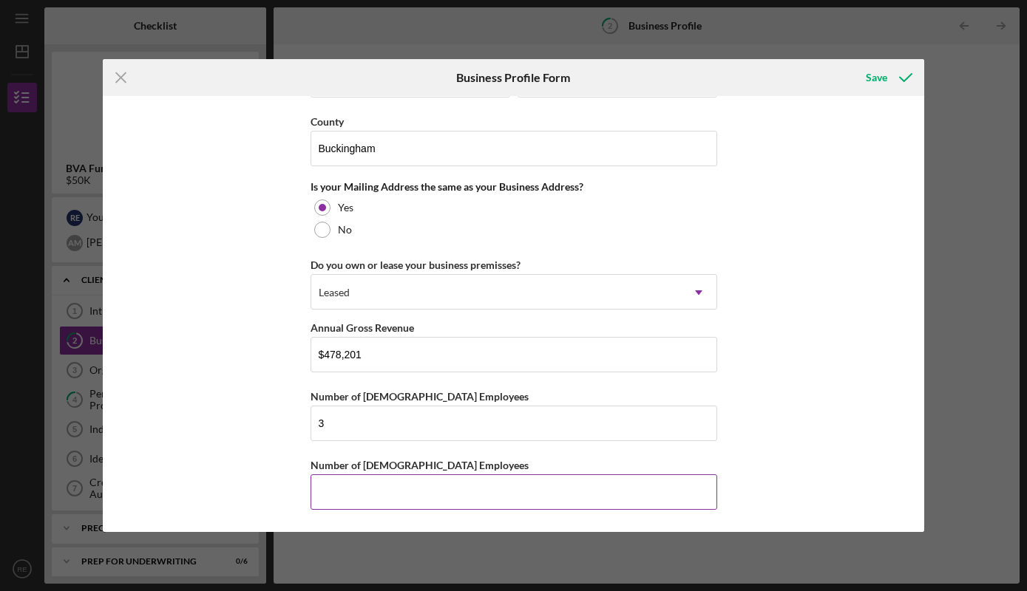
click at [661, 501] on input "Number of Part-Time Employees" at bounding box center [513, 491] width 406 height 35
type input "0"
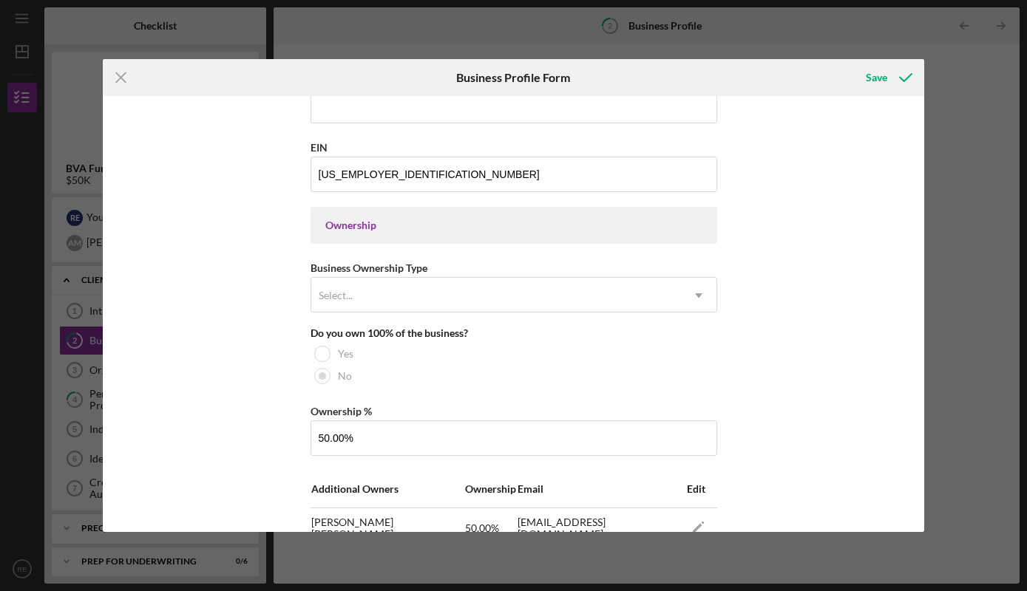
scroll to position [571, 0]
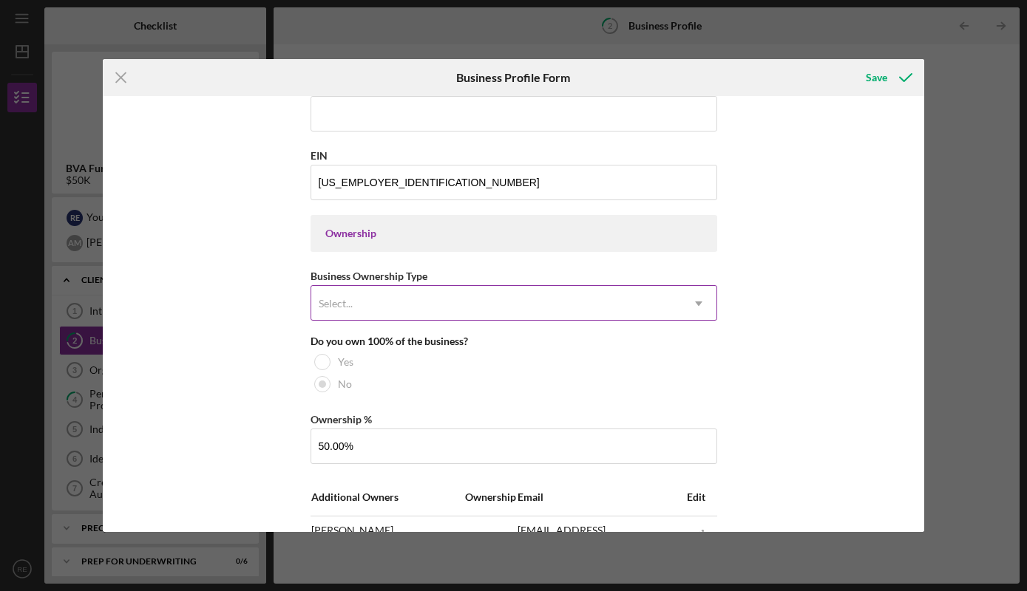
click at [690, 299] on icon "Icon/Dropdown Arrow" at bounding box center [698, 303] width 35 height 35
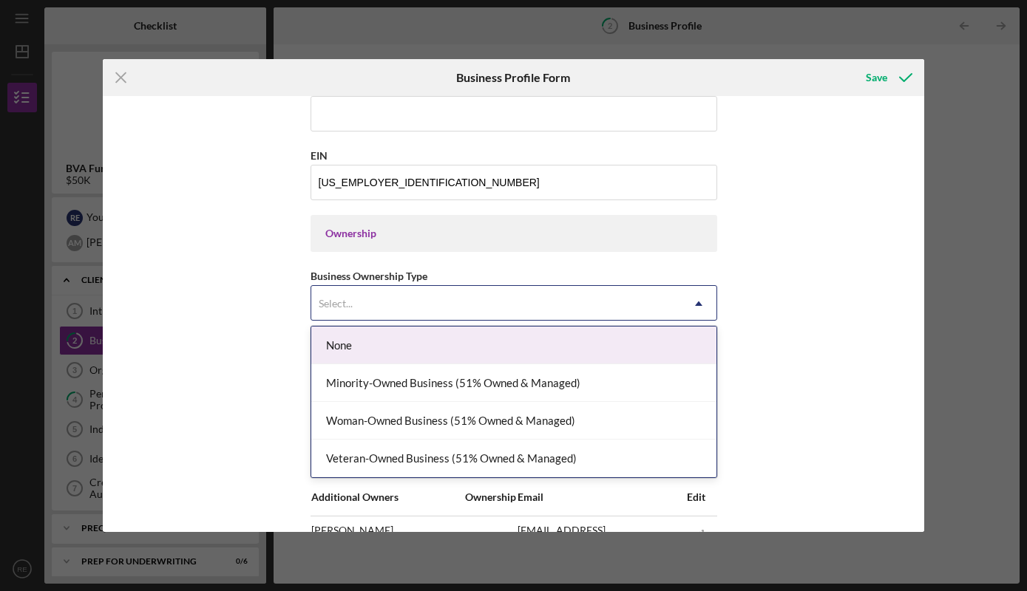
click at [684, 350] on div "None" at bounding box center [513, 346] width 405 height 38
click at [638, 294] on div "Select..." at bounding box center [496, 304] width 370 height 34
click at [608, 344] on div "None" at bounding box center [513, 346] width 405 height 38
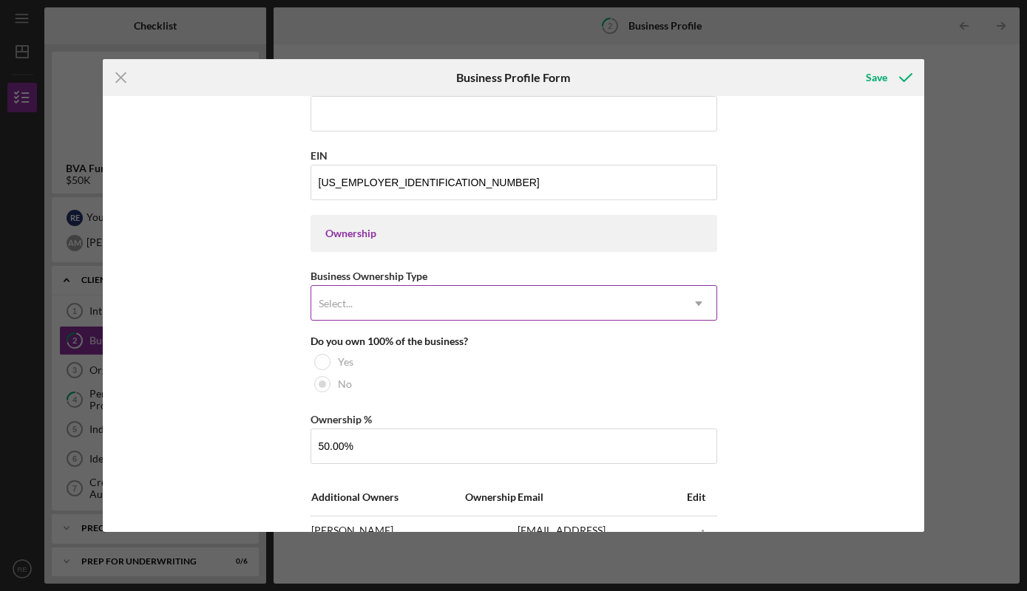
click at [662, 305] on div "Select..." at bounding box center [496, 304] width 370 height 34
click at [690, 298] on icon "Icon/Dropdown Arrow" at bounding box center [698, 303] width 35 height 35
click at [692, 306] on icon "Icon/Dropdown Arrow" at bounding box center [698, 303] width 35 height 35
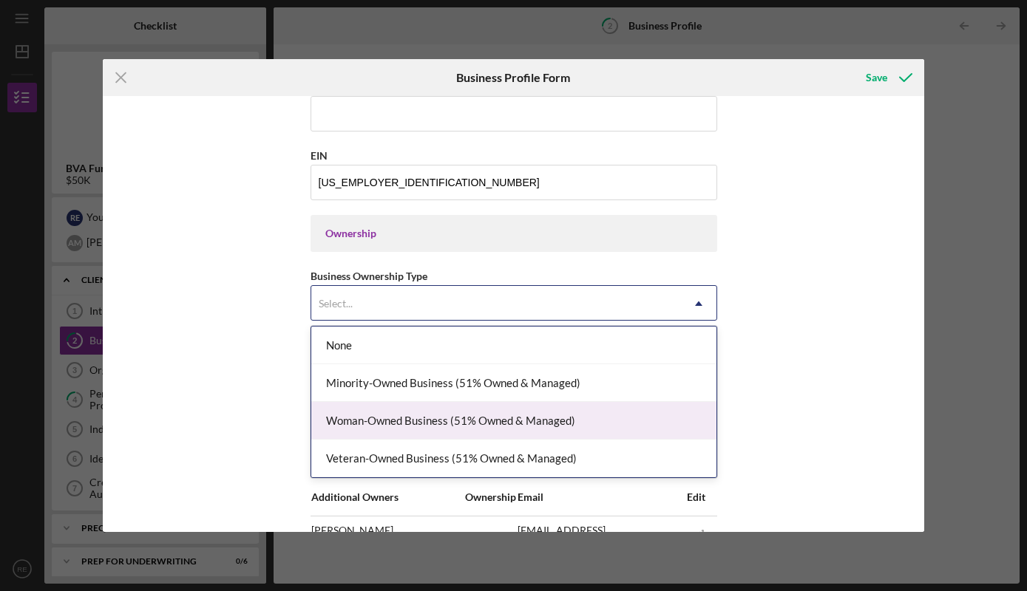
click at [610, 419] on div "Woman-Owned Business (51% Owned & Managed)" at bounding box center [513, 421] width 405 height 38
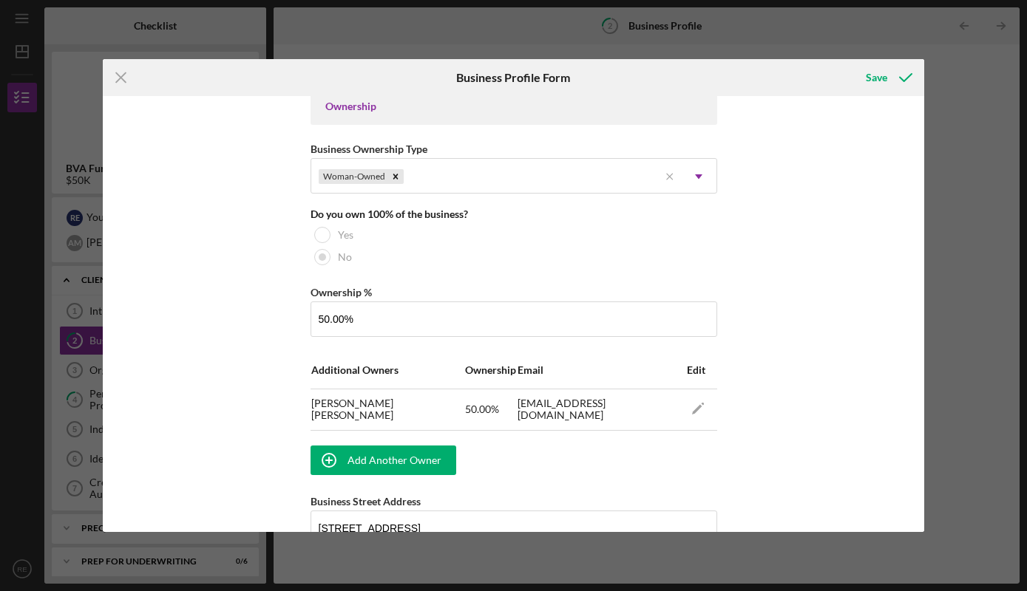
scroll to position [718, 0]
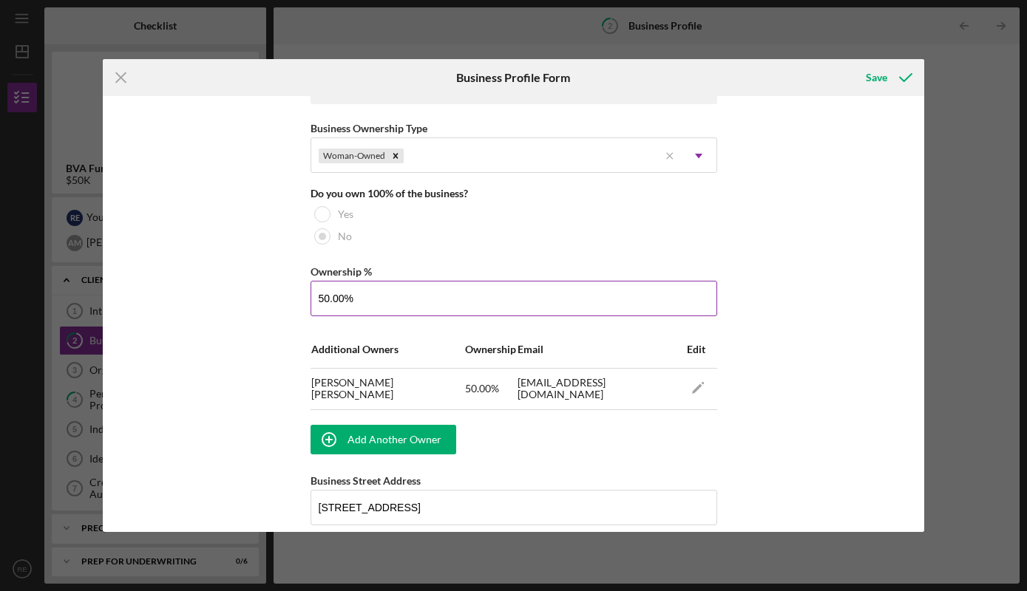
click at [330, 299] on input "50.00%" at bounding box center [513, 298] width 406 height 35
type input "51.00%"
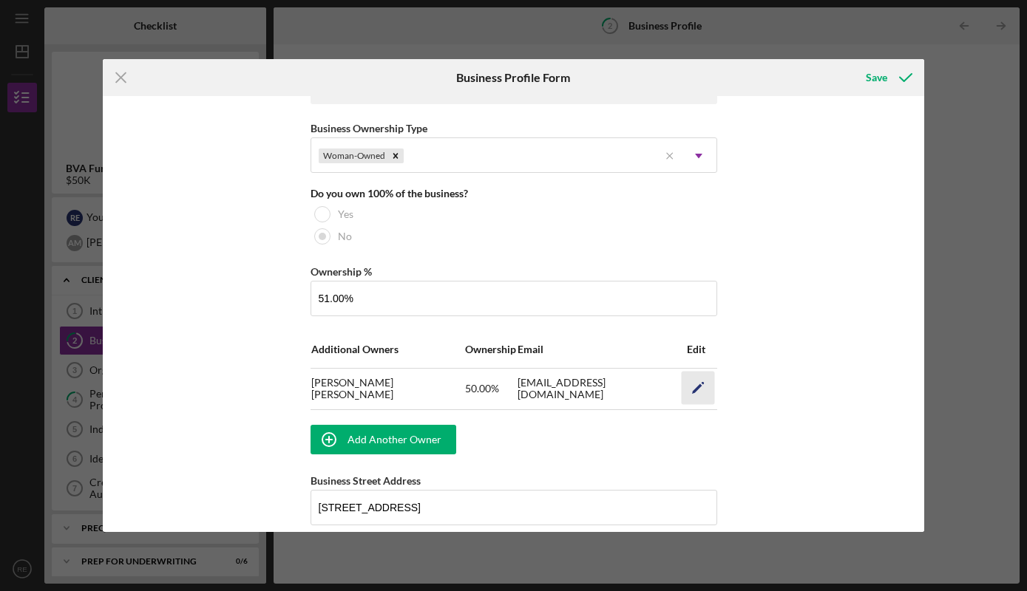
click at [701, 387] on icon "Icon/Edit" at bounding box center [697, 387] width 33 height 33
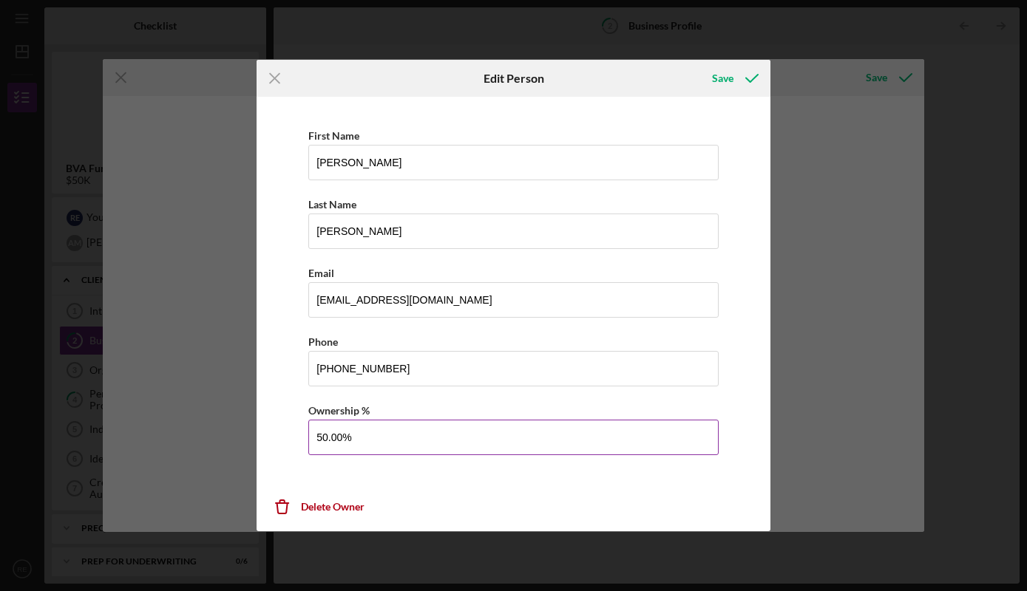
click at [329, 438] on input "50.00%" at bounding box center [513, 437] width 410 height 35
type input "49.00%"
click at [731, 77] on div "Save" at bounding box center [722, 79] width 21 height 30
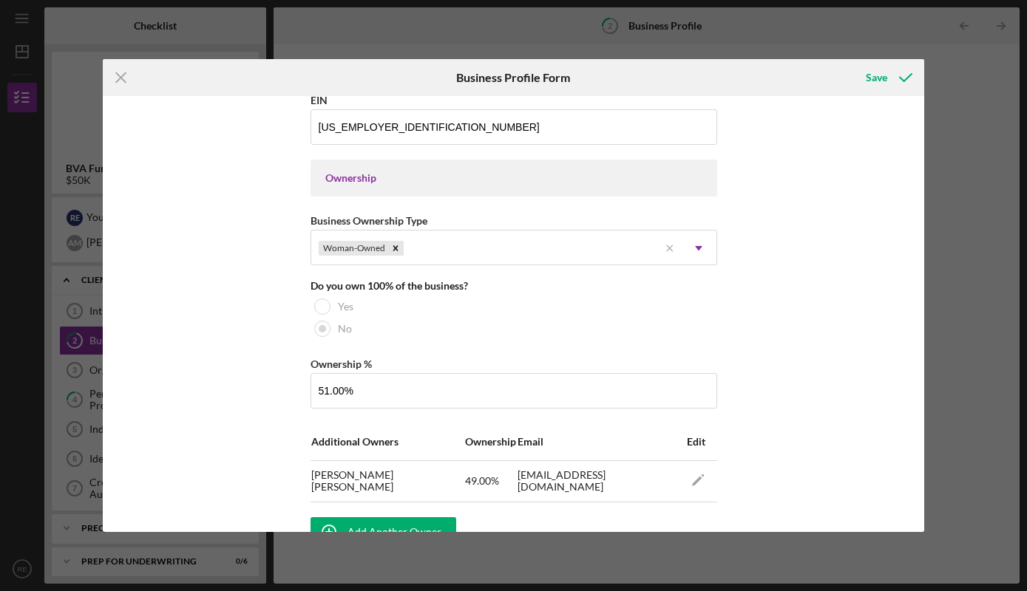
scroll to position [630, 0]
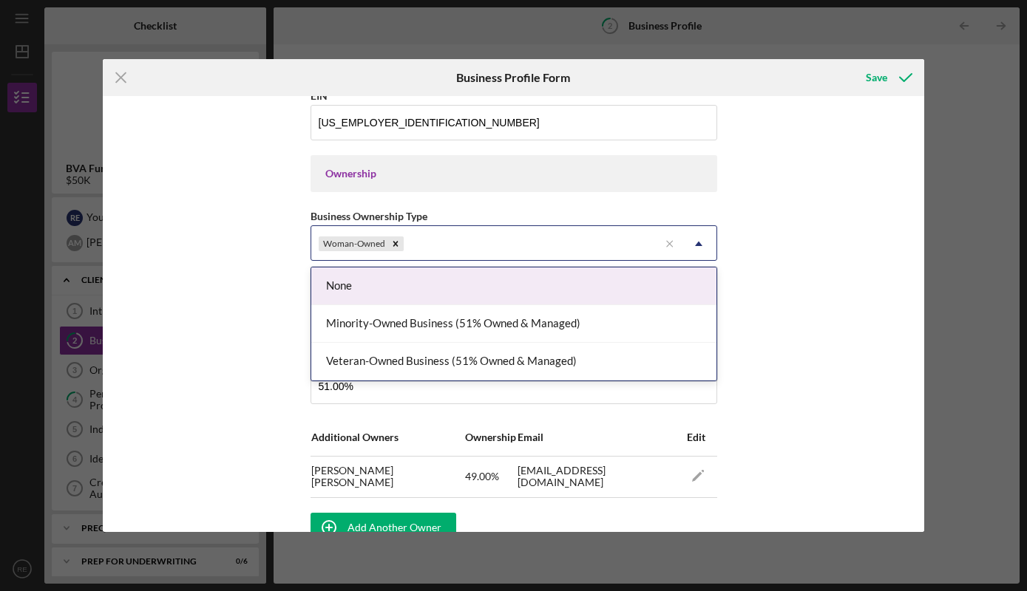
click at [698, 245] on use at bounding box center [698, 244] width 7 height 4
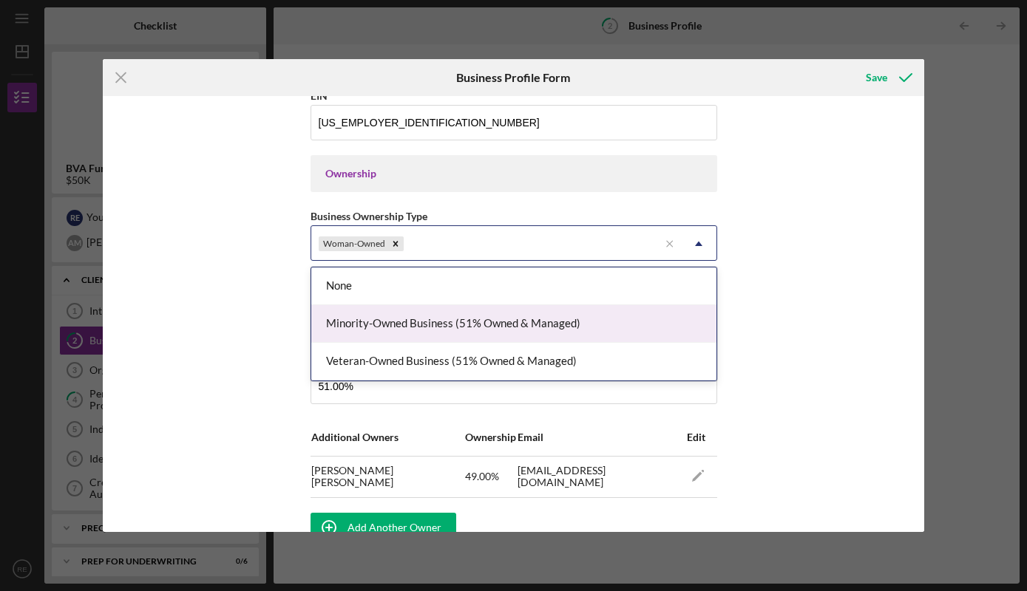
click at [491, 324] on div "Minority-Owned Business (51% Owned & Managed)" at bounding box center [513, 324] width 405 height 38
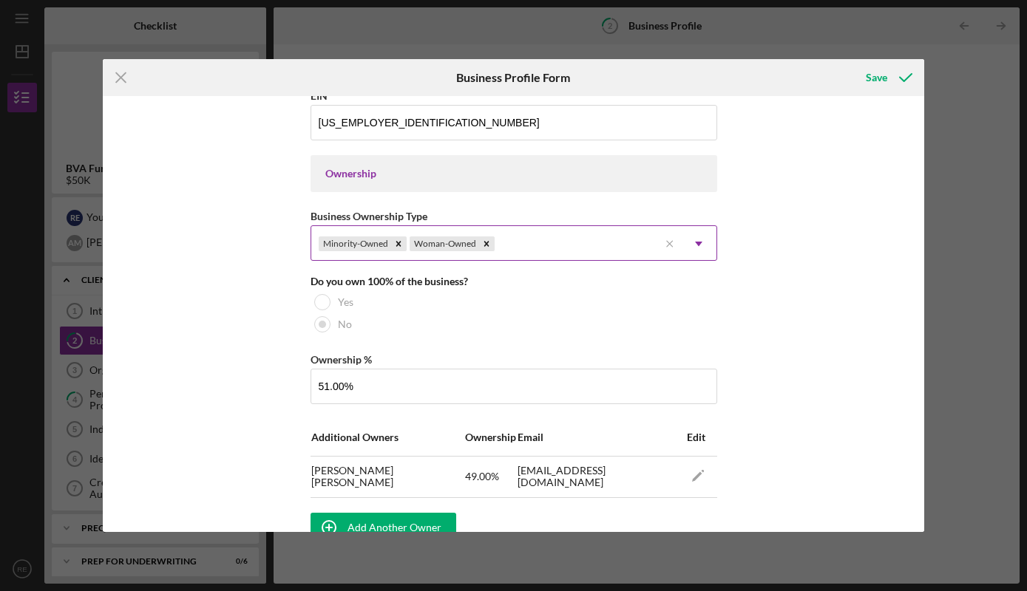
click at [699, 240] on icon "Icon/Dropdown Arrow" at bounding box center [698, 243] width 35 height 35
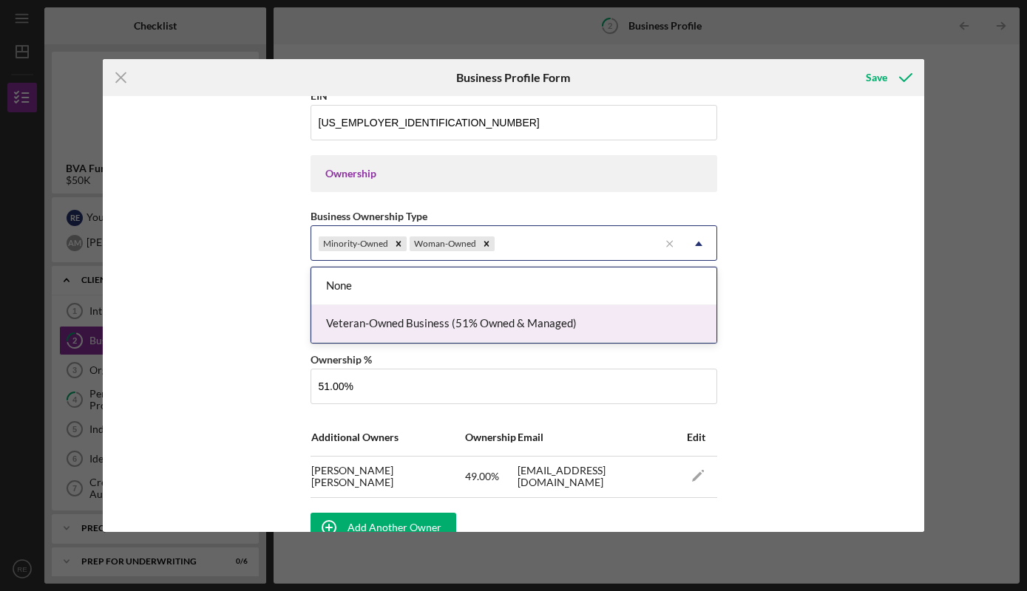
click at [641, 319] on div "Veteran-Owned Business (51% Owned & Managed)" at bounding box center [513, 324] width 405 height 38
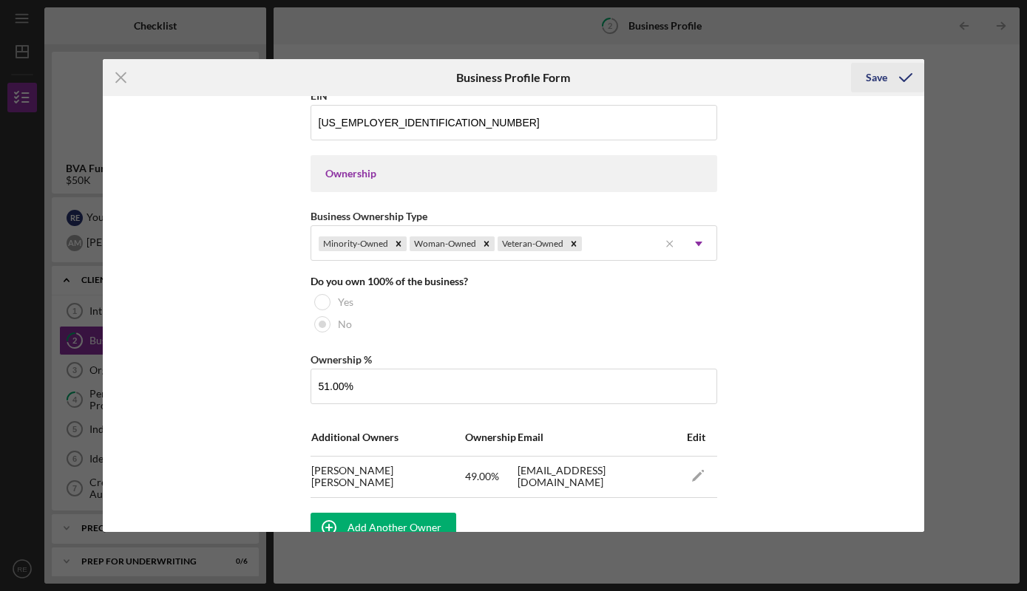
click at [882, 81] on div "Save" at bounding box center [875, 78] width 21 height 30
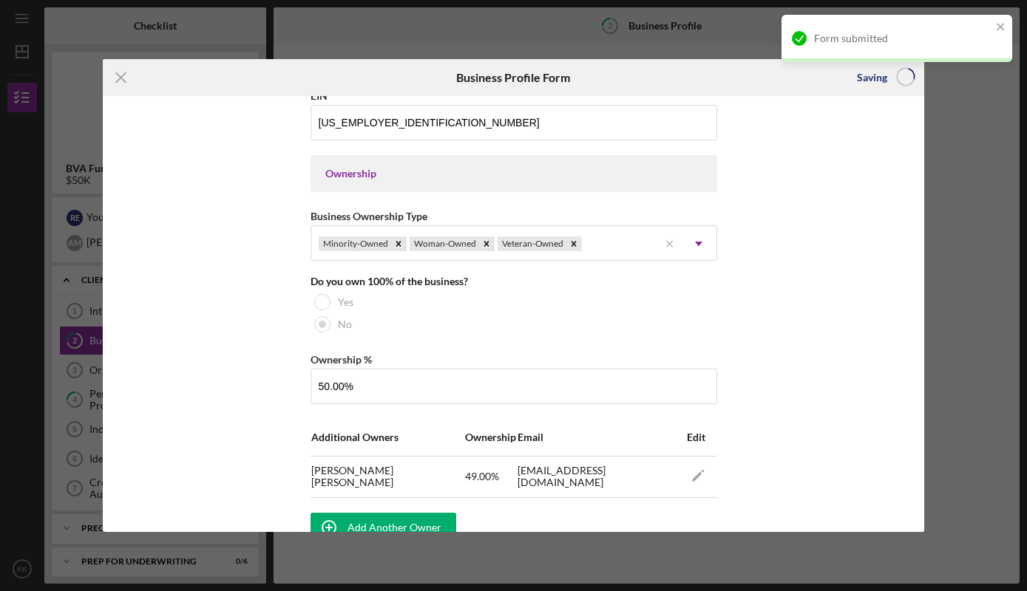
type input "51.00%"
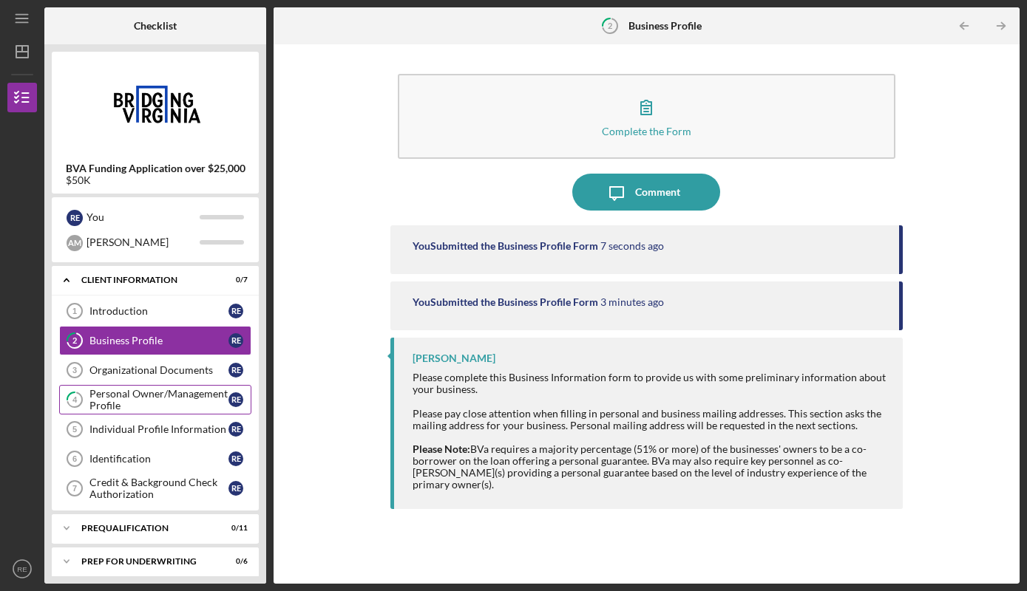
click at [180, 393] on div "Personal Owner/Management Profile" at bounding box center [158, 400] width 139 height 24
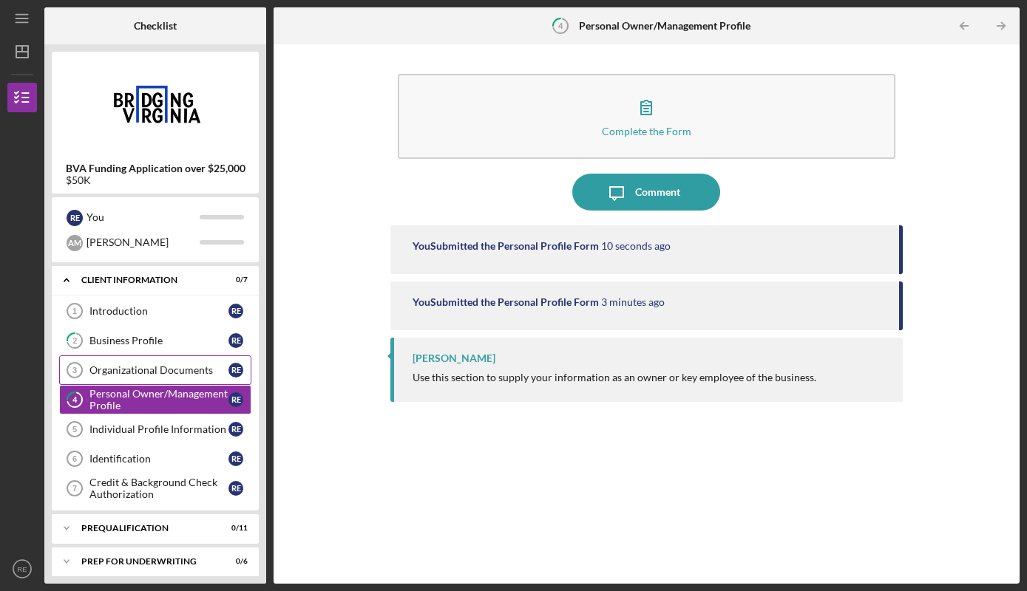
click at [158, 365] on div "Organizational Documents" at bounding box center [158, 370] width 139 height 12
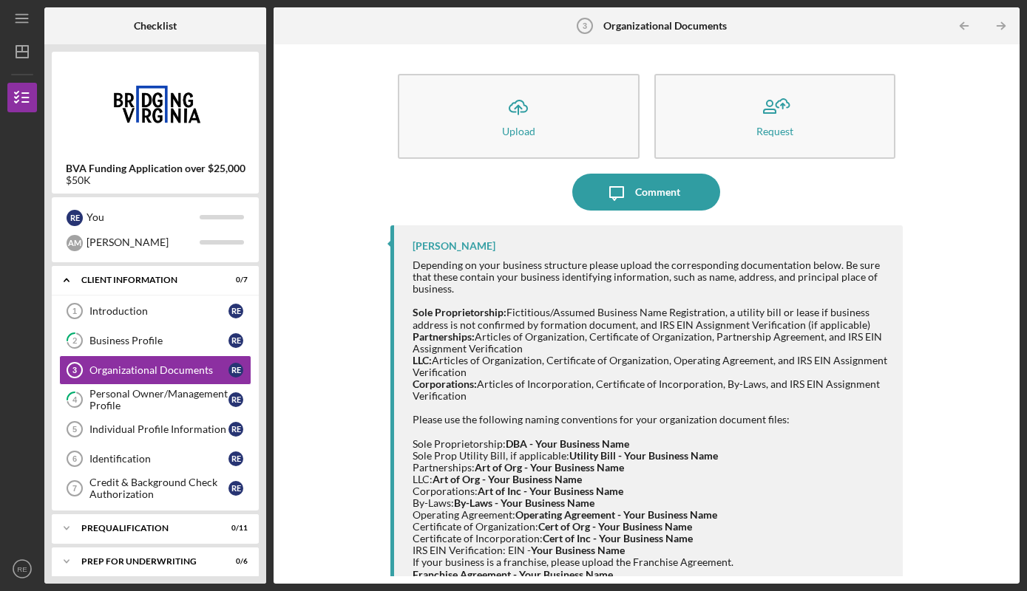
scroll to position [23, 0]
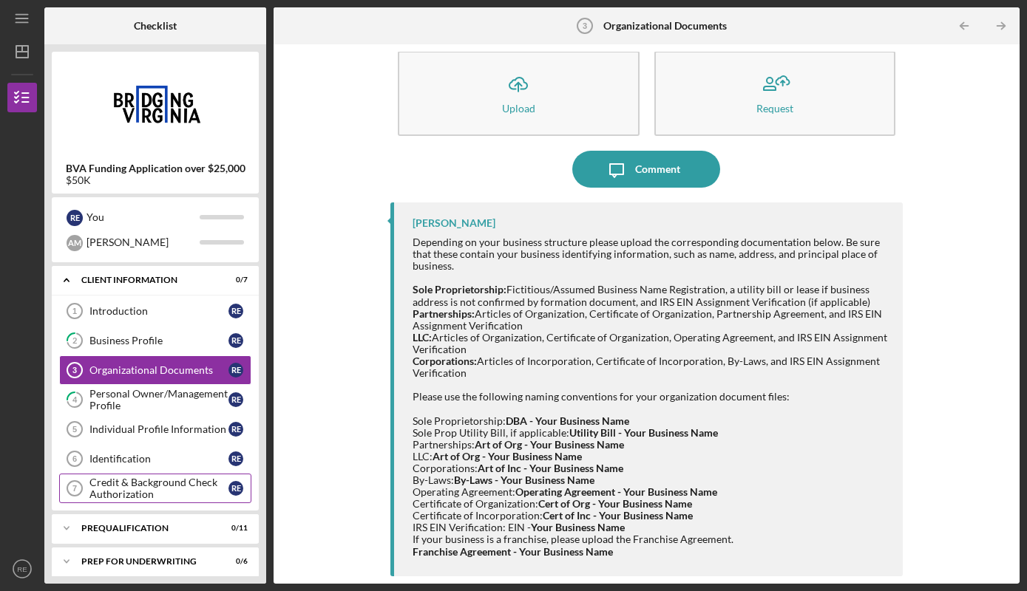
click at [195, 480] on div "Credit & Background Check Authorization" at bounding box center [158, 489] width 139 height 24
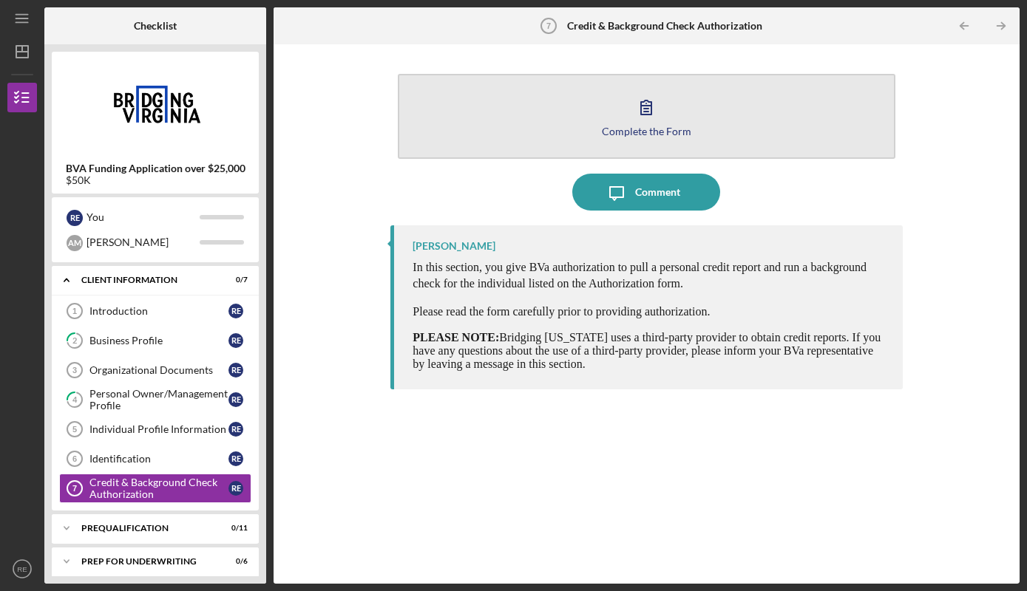
click at [665, 135] on div "Complete the Form" at bounding box center [646, 131] width 89 height 11
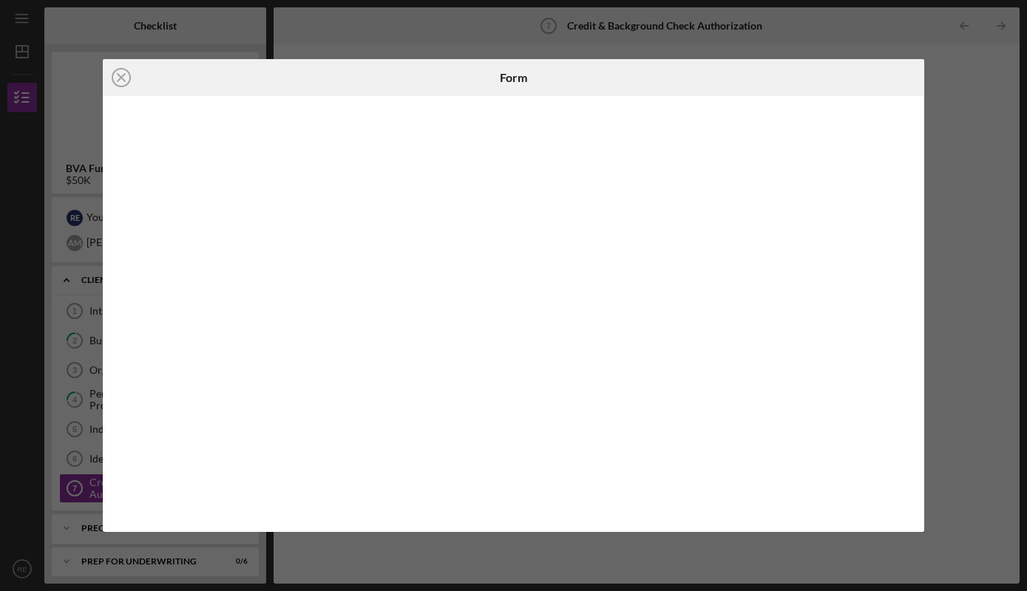
click at [967, 83] on div "Icon/Close Form" at bounding box center [513, 295] width 1027 height 591
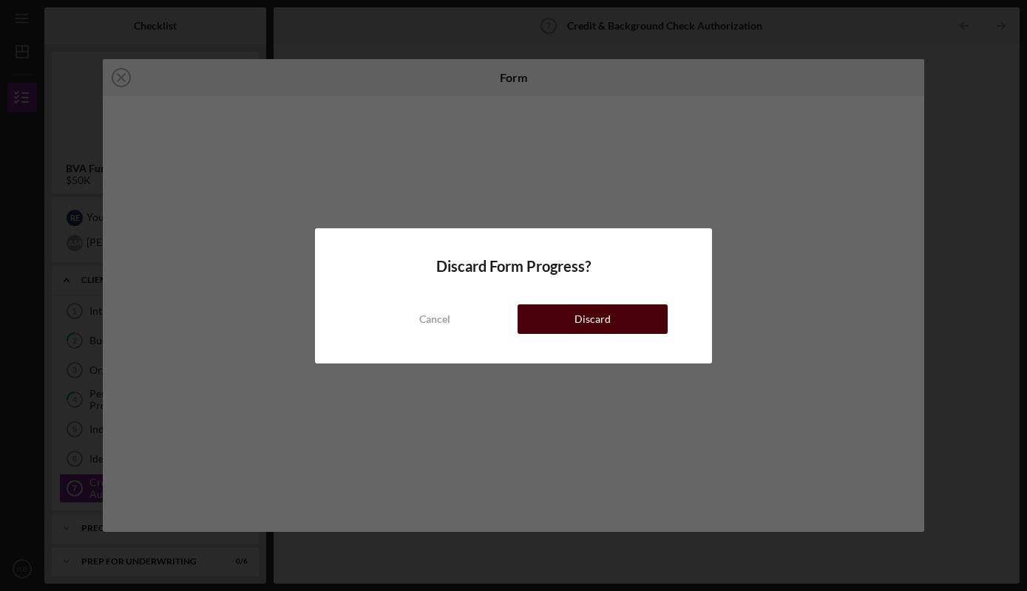
click at [585, 314] on div "Discard" at bounding box center [592, 319] width 36 height 30
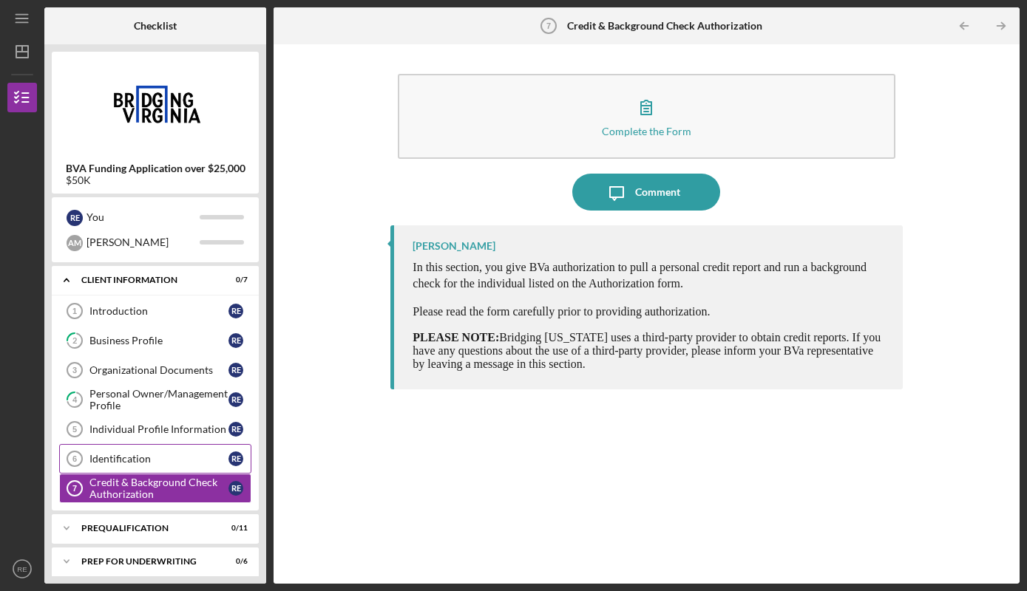
click at [180, 458] on div "Identification" at bounding box center [158, 459] width 139 height 12
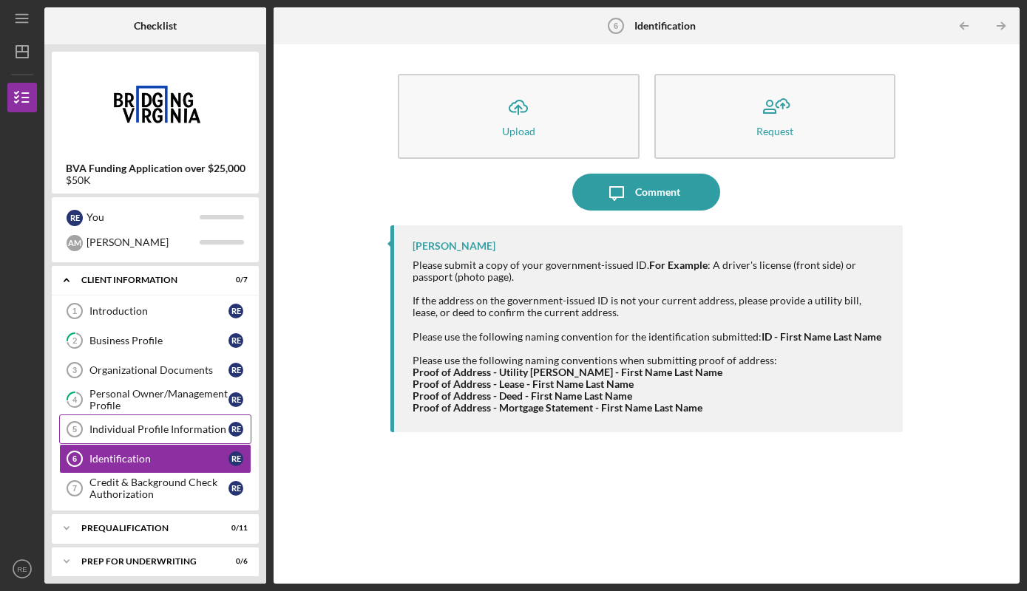
click at [167, 431] on div "Individual Profile Information" at bounding box center [158, 429] width 139 height 12
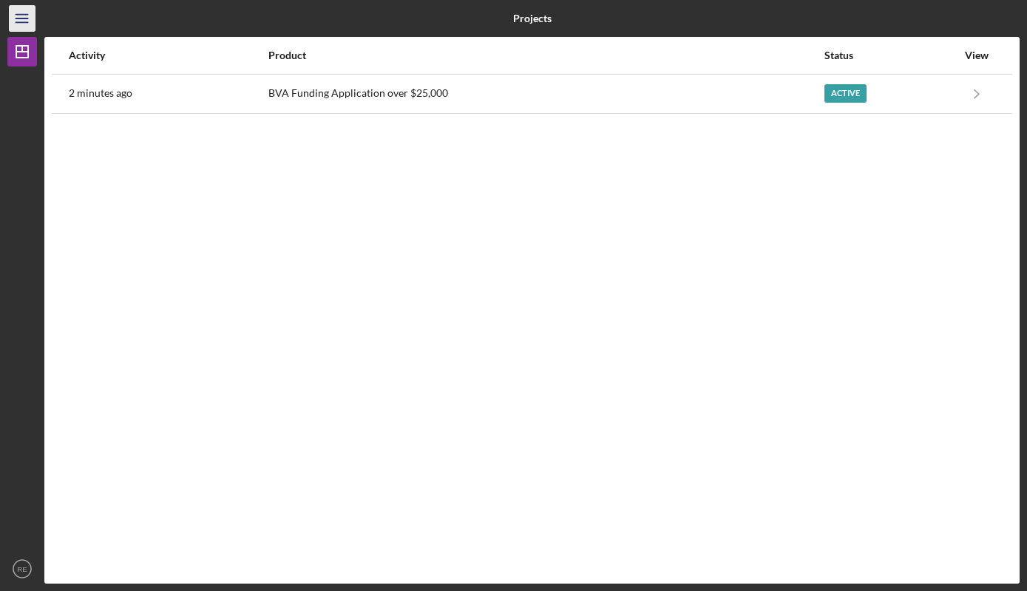
click at [24, 17] on icon "Icon/Menu" at bounding box center [22, 18] width 33 height 33
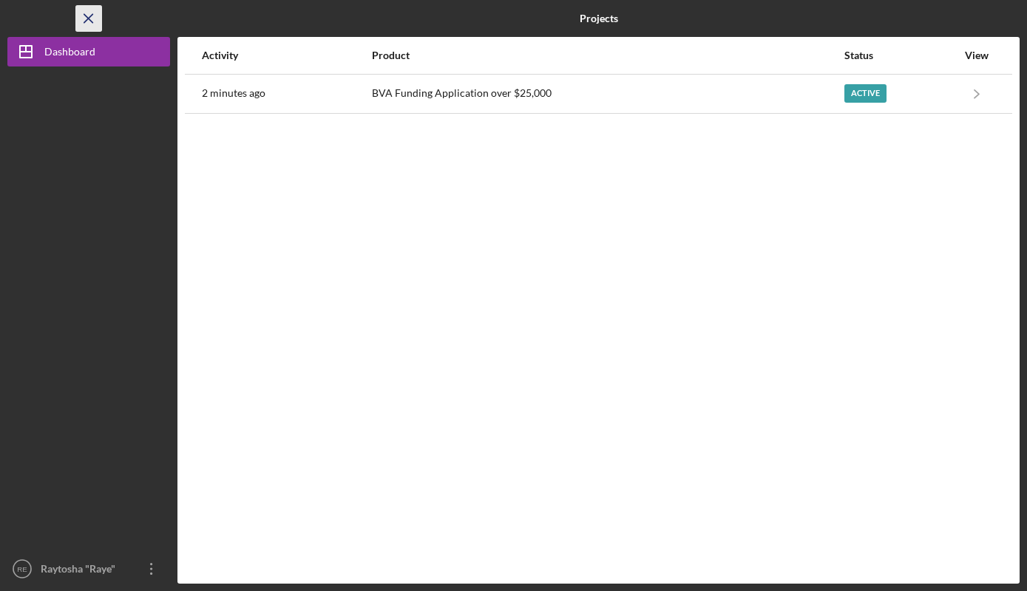
click at [98, 19] on icon "Icon/Menu Close" at bounding box center [88, 18] width 33 height 33
